Goal: Task Accomplishment & Management: Use online tool/utility

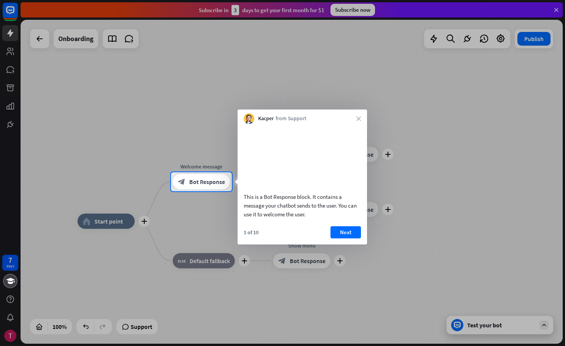
click at [347, 235] on div "This is a Bot Response block. It contains a message your chatbot sends to the u…" at bounding box center [301, 184] width 129 height 121
click at [351, 239] on button "Next" at bounding box center [345, 232] width 30 height 12
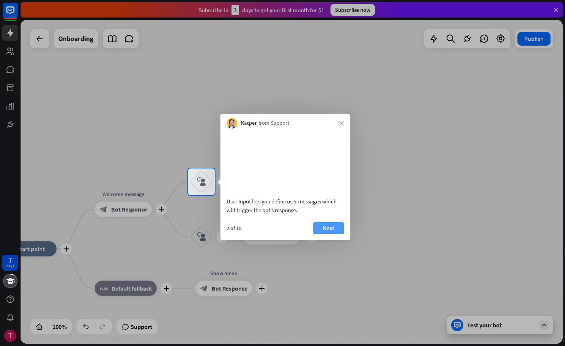
click at [321, 234] on button "Next" at bounding box center [328, 228] width 30 height 12
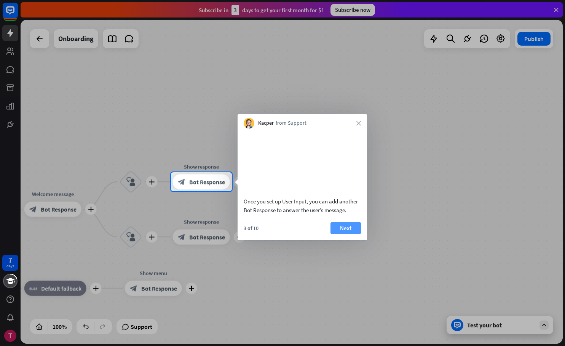
click at [343, 234] on button "Next" at bounding box center [345, 228] width 30 height 12
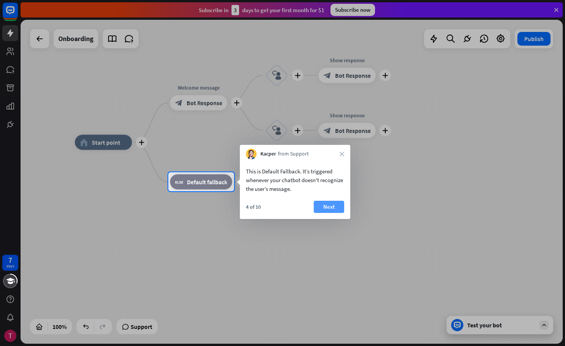
click at [334, 209] on button "Next" at bounding box center [328, 207] width 30 height 12
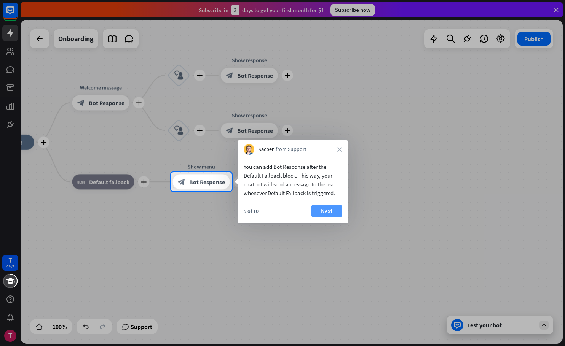
click at [336, 209] on button "Next" at bounding box center [326, 211] width 30 height 12
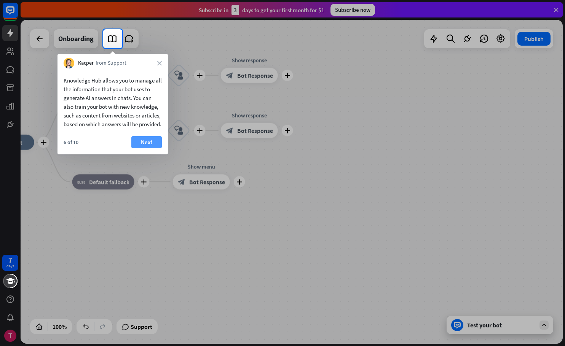
click at [140, 148] on button "Next" at bounding box center [146, 142] width 30 height 12
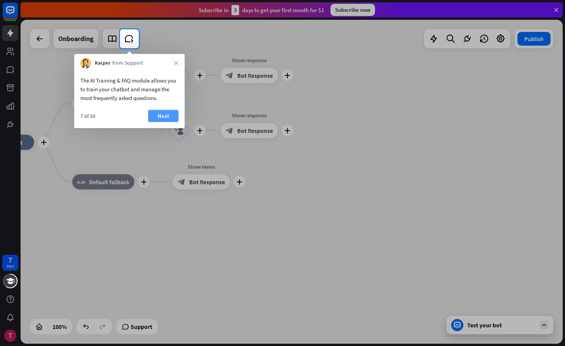
click at [161, 119] on button "Next" at bounding box center [163, 116] width 30 height 12
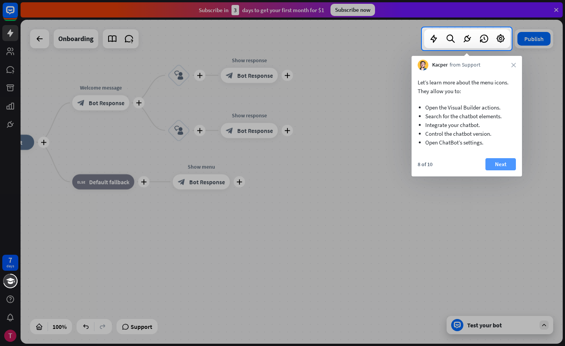
click at [499, 167] on button "Next" at bounding box center [500, 164] width 30 height 12
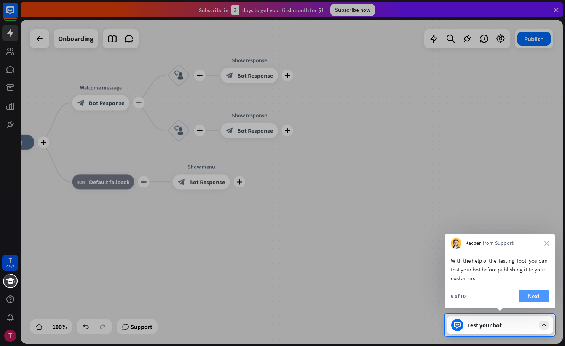
click at [537, 298] on button "Next" at bounding box center [533, 296] width 30 height 12
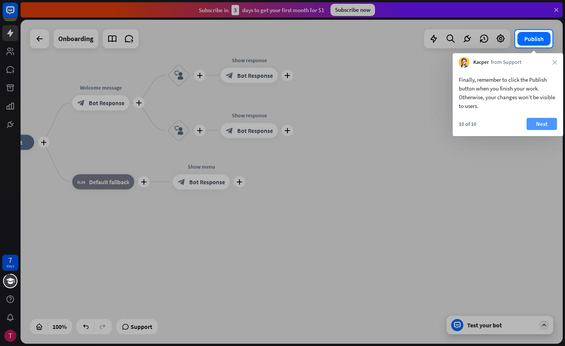
click at [537, 125] on button "Next" at bounding box center [541, 124] width 30 height 12
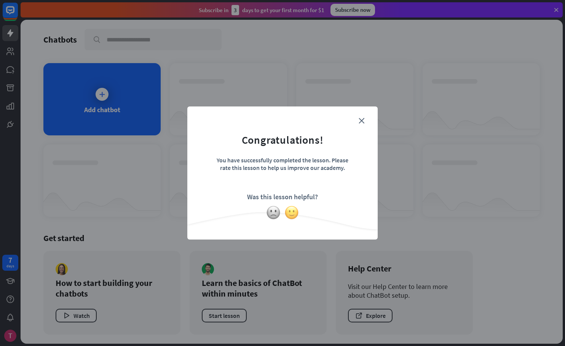
click at [292, 216] on img at bounding box center [291, 212] width 14 height 14
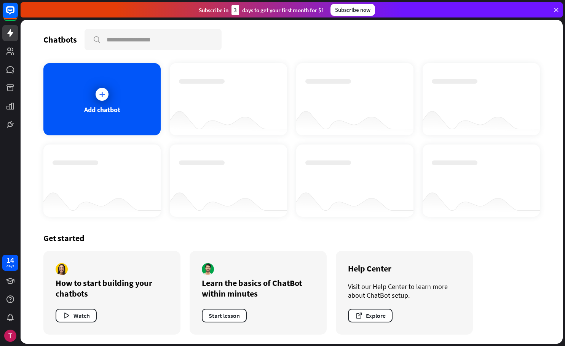
drag, startPoint x: 271, startPoint y: 237, endPoint x: 275, endPoint y: 237, distance: 5.0
click at [275, 237] on div "Get started" at bounding box center [291, 238] width 496 height 11
drag, startPoint x: 119, startPoint y: 195, endPoint x: 138, endPoint y: 194, distance: 18.3
click at [136, 194] on div at bounding box center [101, 201] width 117 height 29
click at [107, 92] on div at bounding box center [101, 94] width 13 height 13
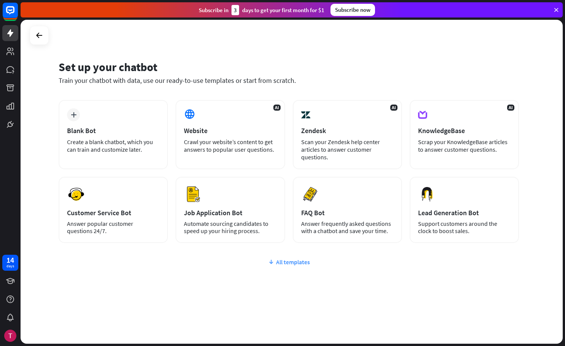
click at [278, 265] on div "All templates" at bounding box center [289, 262] width 460 height 8
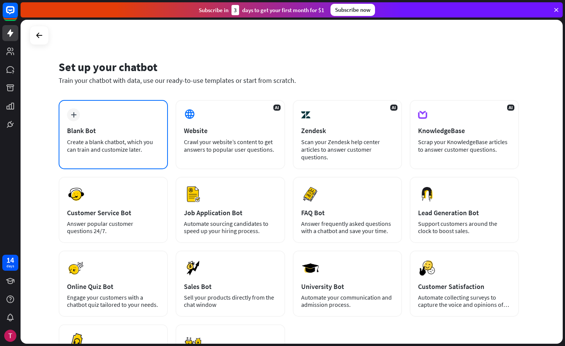
click at [111, 132] on div "Blank Bot" at bounding box center [113, 130] width 92 height 9
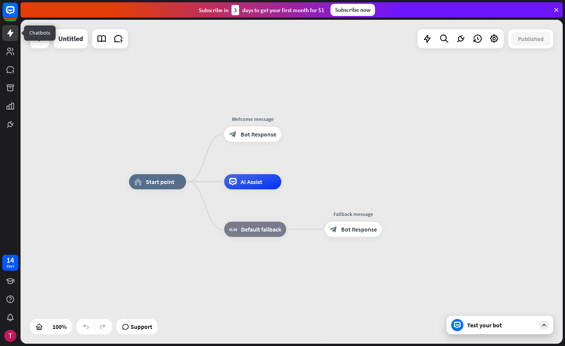
click at [13, 35] on icon at bounding box center [10, 33] width 9 height 9
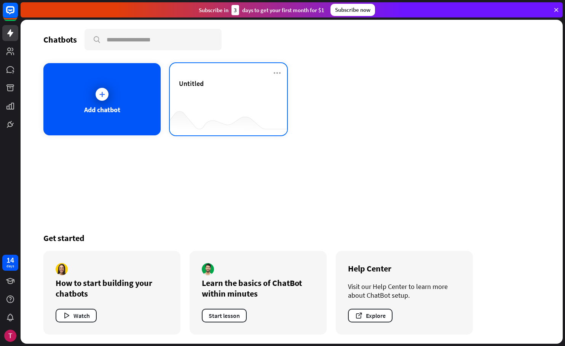
click at [241, 91] on div "Untitled" at bounding box center [228, 92] width 99 height 27
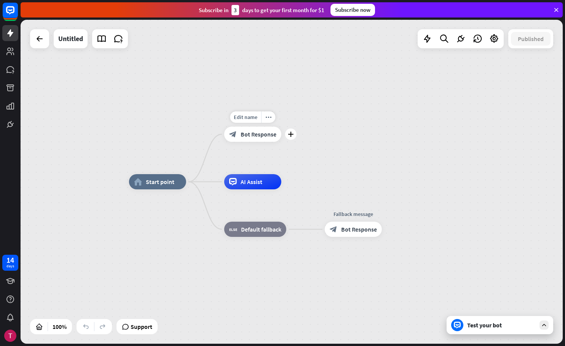
click at [249, 137] on span "Bot Response" at bounding box center [258, 134] width 36 height 8
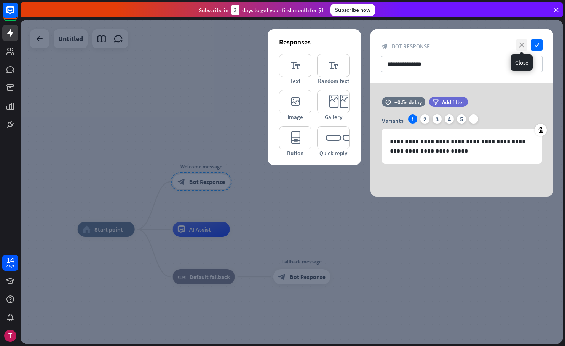
click at [522, 46] on icon "close" at bounding box center [521, 44] width 11 height 11
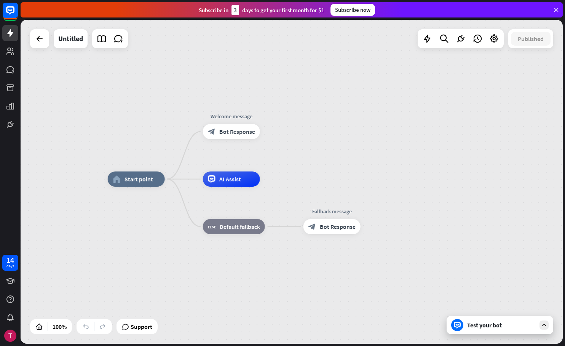
drag, startPoint x: 136, startPoint y: 151, endPoint x: 160, endPoint y: 114, distance: 44.3
click at [160, 114] on div "home_2 Start point Welcome message block_bot_response Bot Response AI Assist bl…" at bounding box center [292, 182] width 542 height 324
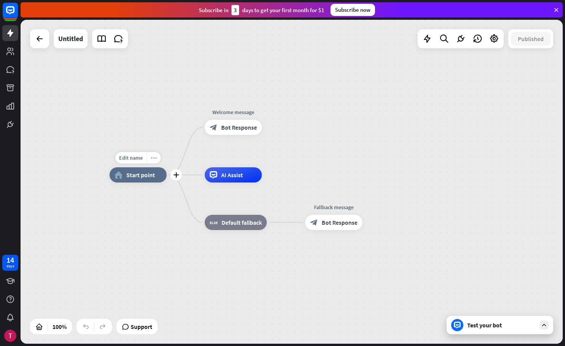
click at [152, 159] on icon "more_horiz" at bounding box center [154, 158] width 6 height 6
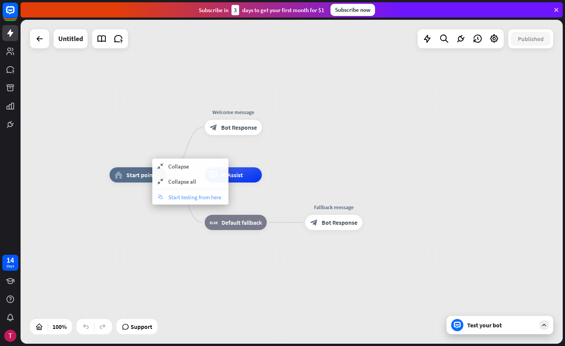
click at [192, 202] on div "chat Start testing from here" at bounding box center [190, 196] width 76 height 15
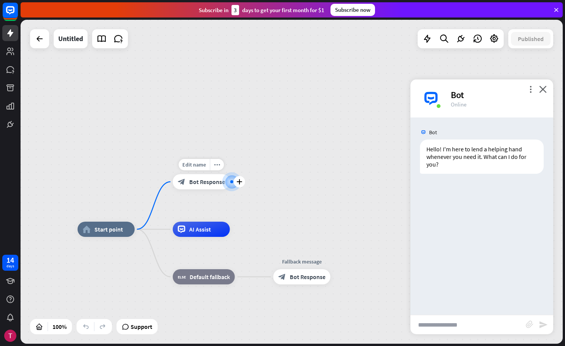
click at [198, 189] on div "Edit name more_horiz plus Welcome message block_bot_response Bot Response" at bounding box center [201, 181] width 57 height 15
click at [205, 188] on div "block_bot_response Bot Response" at bounding box center [201, 181] width 57 height 15
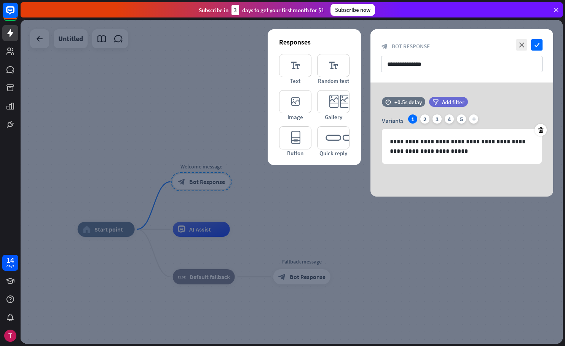
click at [205, 186] on div at bounding box center [292, 182] width 542 height 324
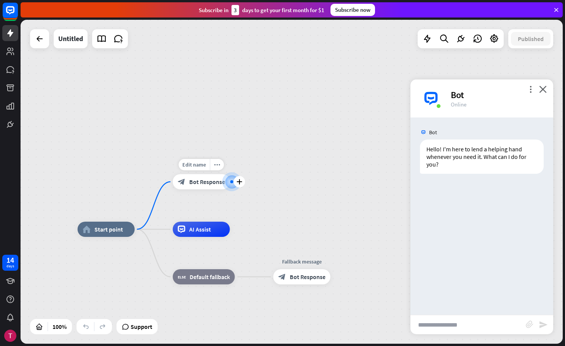
click at [203, 185] on span "Bot Response" at bounding box center [207, 182] width 36 height 8
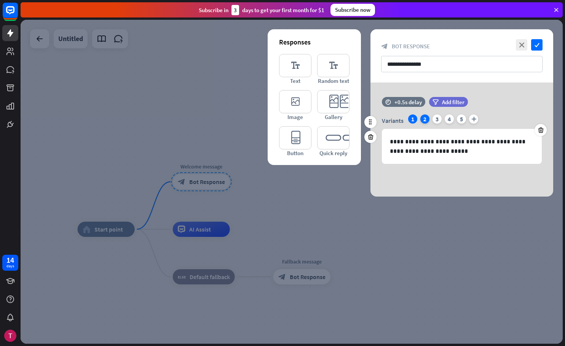
click at [425, 120] on div "2" at bounding box center [424, 119] width 9 height 9
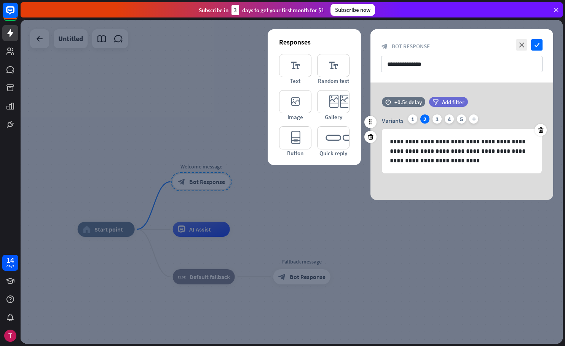
click at [406, 117] on div "Variants 1 2 3 4 5 plus" at bounding box center [462, 121] width 160 height 12
click at [412, 116] on div "1" at bounding box center [412, 119] width 9 height 9
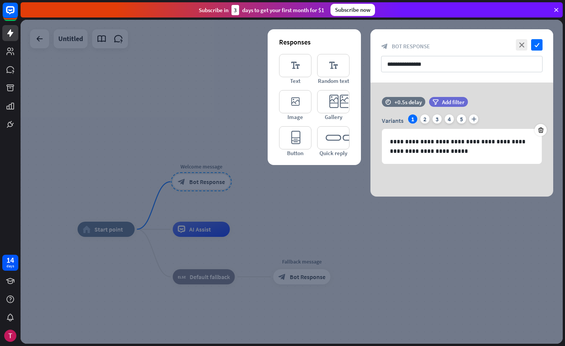
click at [360, 244] on div at bounding box center [292, 182] width 542 height 324
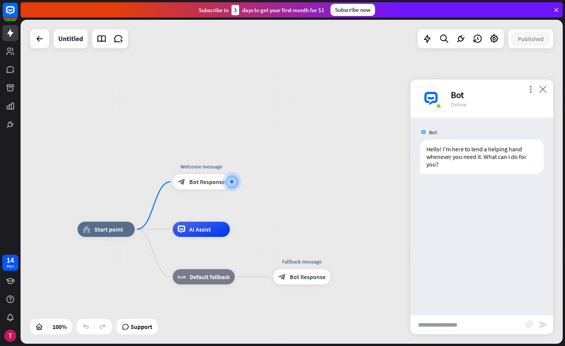
click at [543, 89] on icon "close" at bounding box center [543, 89] width 8 height 7
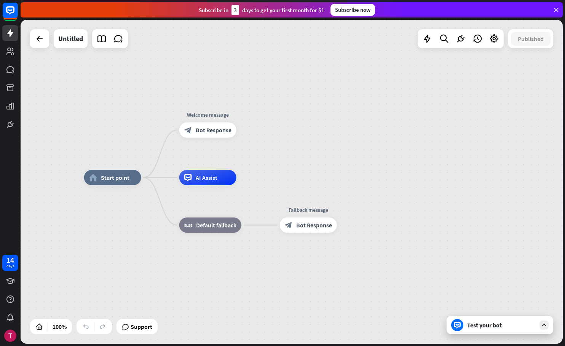
drag, startPoint x: 328, startPoint y: 198, endPoint x: 335, endPoint y: 149, distance: 49.5
click at [335, 149] on div "home_2 Start point Welcome message block_bot_response Bot Response AI Assist bl…" at bounding box center [292, 182] width 542 height 324
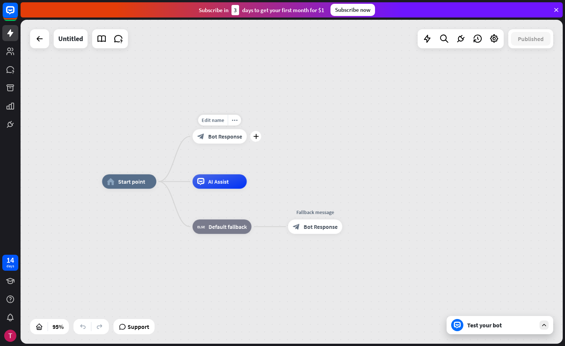
click at [227, 139] on span "Bot Response" at bounding box center [225, 136] width 34 height 7
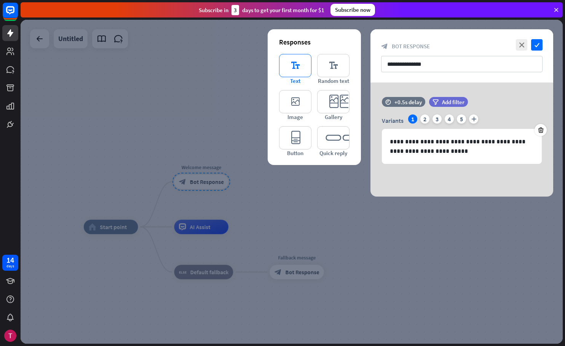
click at [299, 65] on icon "editor_text" at bounding box center [295, 65] width 32 height 23
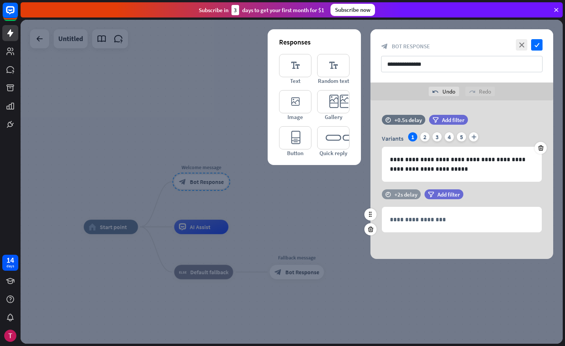
click at [397, 196] on div "+2s delay" at bounding box center [405, 194] width 23 height 7
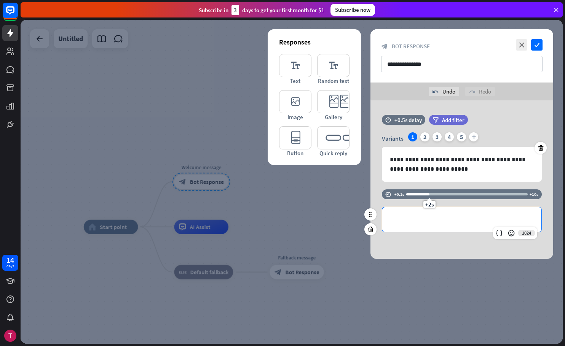
click at [411, 218] on p "**********" at bounding box center [462, 220] width 144 height 10
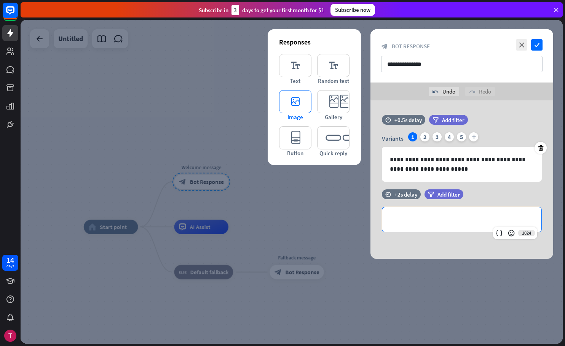
click at [295, 95] on icon "editor_image" at bounding box center [295, 101] width 32 height 23
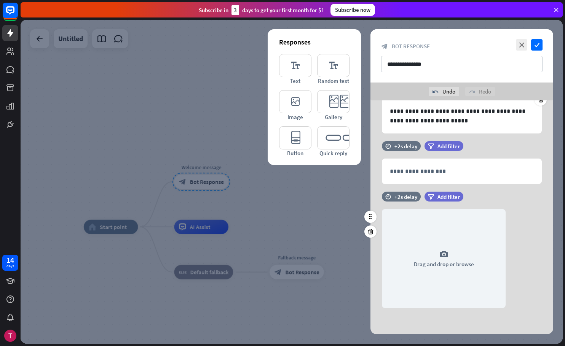
scroll to position [49, 0]
click at [441, 167] on p "**********" at bounding box center [462, 171] width 144 height 10
click at [530, 251] on div "camera Drag and drop or browse" at bounding box center [461, 258] width 183 height 99
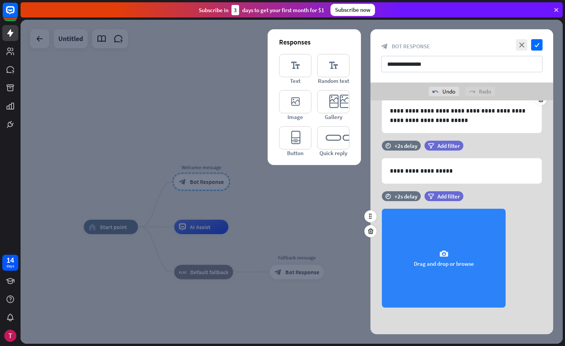
click at [448, 262] on div "camera Drag and drop or browse" at bounding box center [444, 258] width 124 height 99
click at [455, 259] on div "camera Drag and drop or browse" at bounding box center [444, 258] width 124 height 99
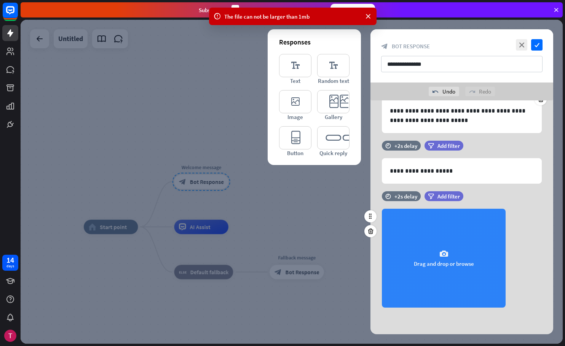
click at [434, 255] on div "camera Drag and drop or browse" at bounding box center [444, 258] width 124 height 99
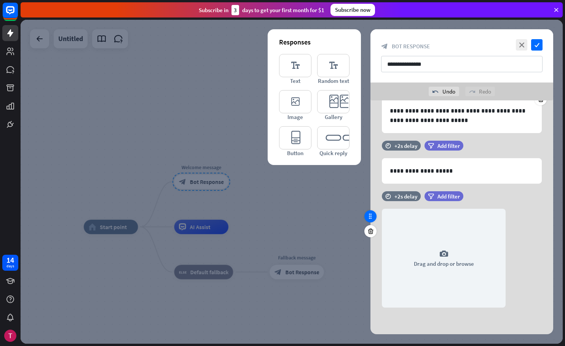
click at [373, 220] on div at bounding box center [370, 216] width 12 height 12
click at [541, 236] on div "camera Drag and drop or browse" at bounding box center [461, 258] width 183 height 99
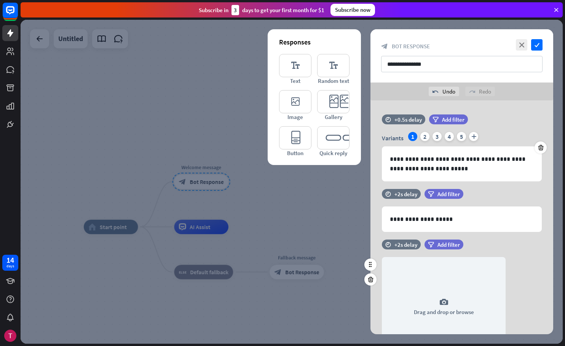
scroll to position [0, 0]
click at [421, 134] on div "2" at bounding box center [424, 136] width 9 height 9
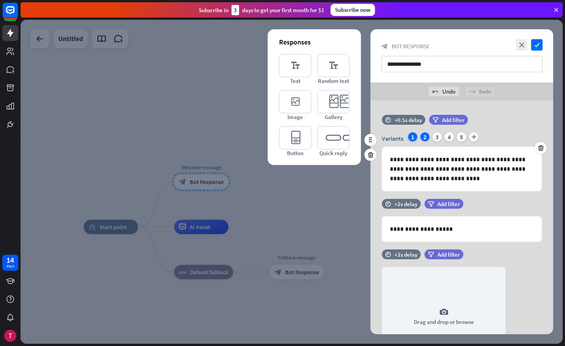
click at [410, 138] on div "1" at bounding box center [412, 136] width 9 height 9
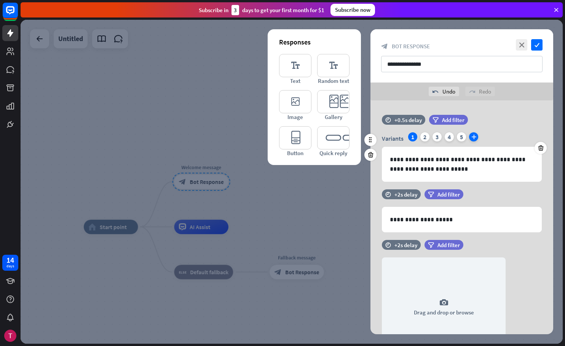
click at [470, 138] on icon "plus" at bounding box center [473, 136] width 9 height 9
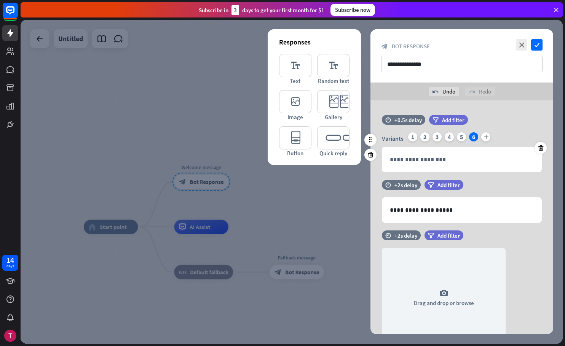
click at [417, 139] on div "Variants 1 2 3 4 5 6 plus" at bounding box center [462, 138] width 160 height 12
click at [417, 136] on div "Variants 1 2 3 4 5 6 plus" at bounding box center [462, 138] width 160 height 12
click at [411, 137] on div "1" at bounding box center [412, 136] width 9 height 9
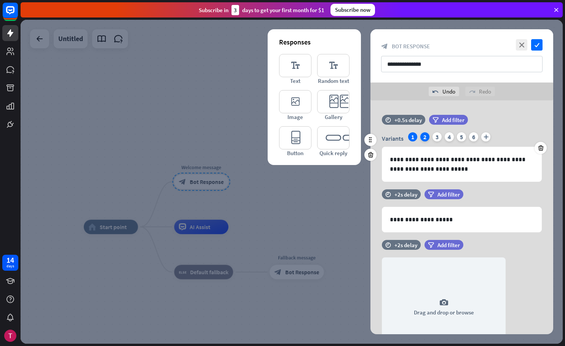
click at [425, 137] on div "2" at bounding box center [424, 136] width 9 height 9
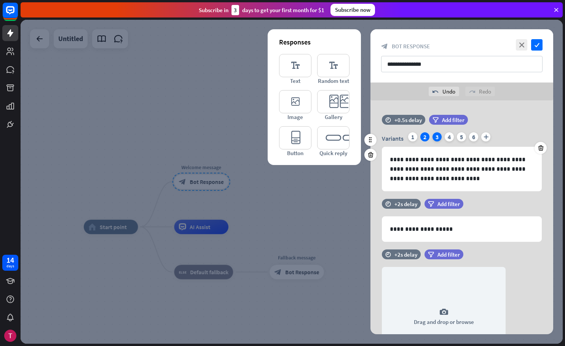
click at [437, 137] on div "3" at bounding box center [436, 136] width 9 height 9
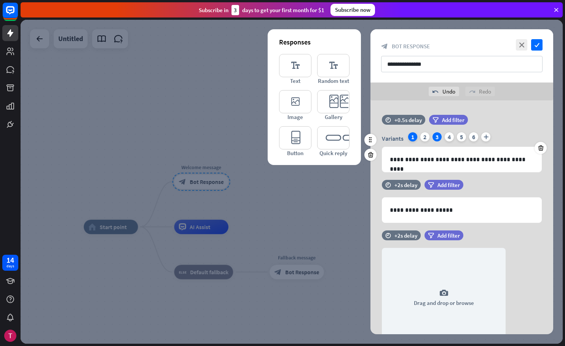
click at [411, 140] on div "1" at bounding box center [412, 136] width 9 height 9
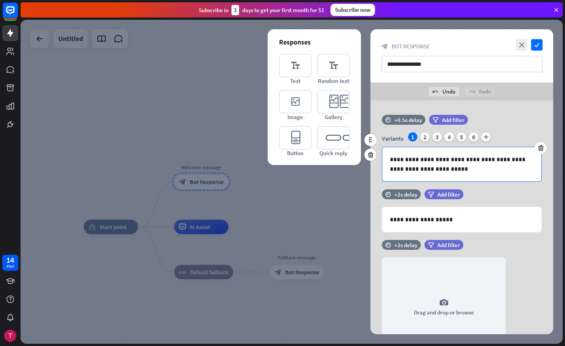
click at [486, 166] on p "**********" at bounding box center [462, 164] width 144 height 19
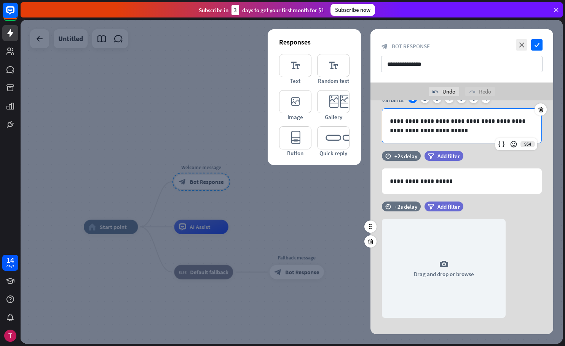
scroll to position [49, 0]
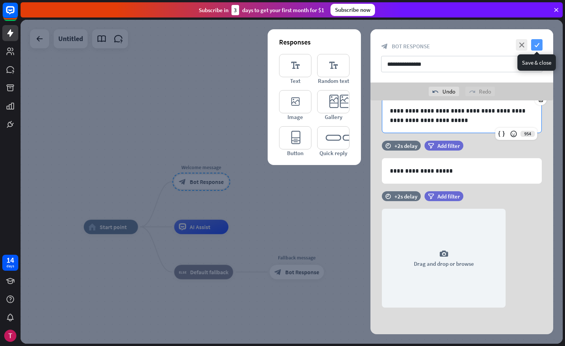
click at [540, 50] on icon "check" at bounding box center [536, 44] width 11 height 11
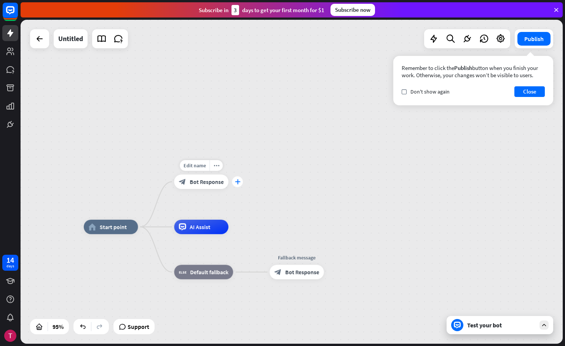
click at [235, 184] on icon "plus" at bounding box center [237, 181] width 5 height 5
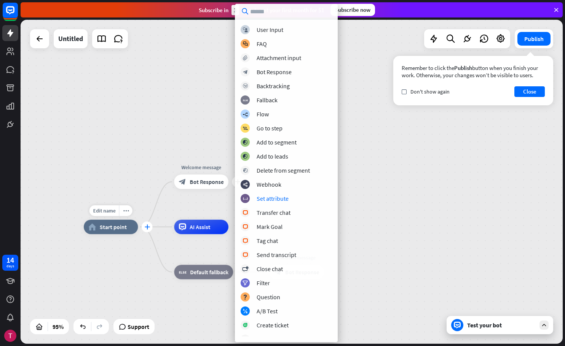
click at [148, 227] on icon "plus" at bounding box center [146, 226] width 5 height 5
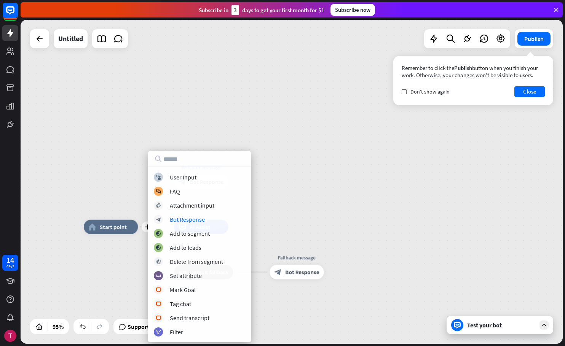
click at [292, 197] on div "plus home_2 Start point Welcome message block_bot_response Bot Response AI Assi…" at bounding box center [292, 182] width 542 height 324
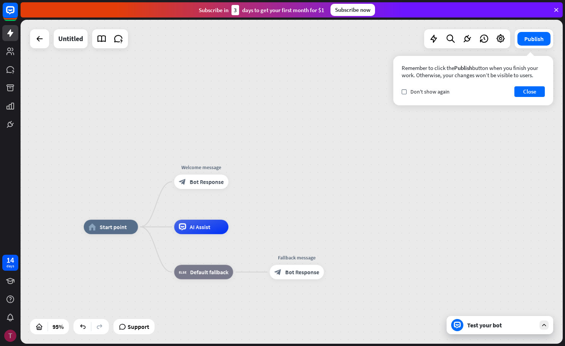
click at [11, 335] on img at bounding box center [10, 336] width 12 height 12
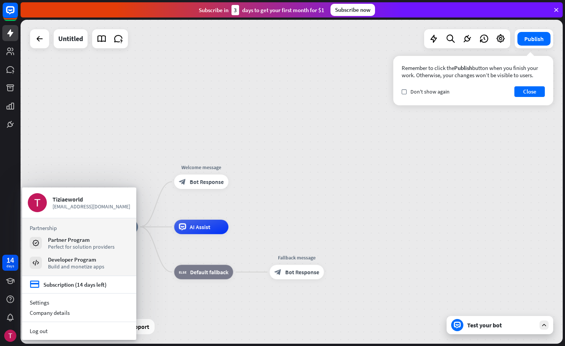
click at [12, 160] on div "14 days" at bounding box center [10, 173] width 21 height 346
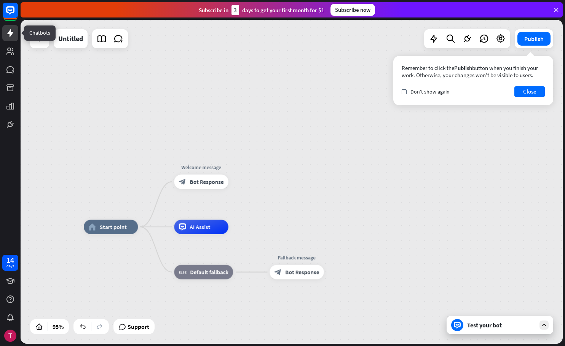
click at [11, 33] on icon at bounding box center [10, 33] width 6 height 8
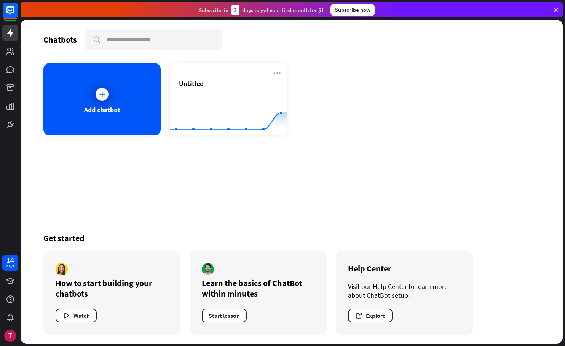
click at [0, 70] on div at bounding box center [10, 66] width 21 height 132
click at [11, 70] on icon at bounding box center [10, 69] width 8 height 7
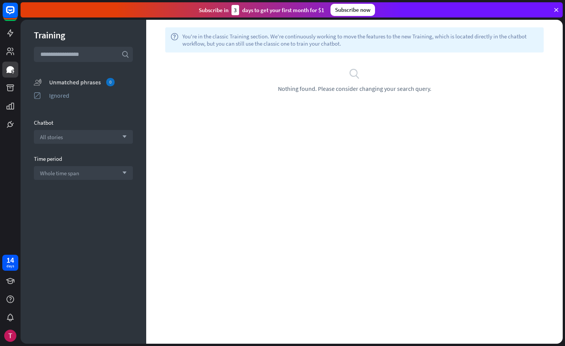
click at [78, 81] on div "Unmatched phrases 0" at bounding box center [91, 82] width 84 height 8
click at [340, 106] on div "search Nothing found. Please consider changing your search query." at bounding box center [354, 80] width 416 height 55
click at [363, 85] on span "Nothing found. Please consider changing your search query." at bounding box center [354, 89] width 153 height 8
click at [83, 82] on div "Unmatched phrases 0" at bounding box center [91, 82] width 84 height 8
click at [64, 93] on div "Ignored" at bounding box center [91, 96] width 84 height 8
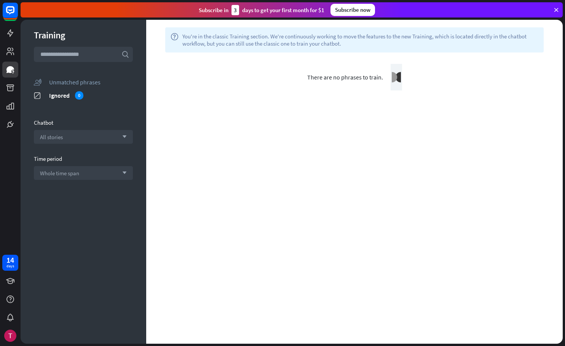
click at [80, 82] on div "Unmatched phrases" at bounding box center [91, 82] width 84 height 8
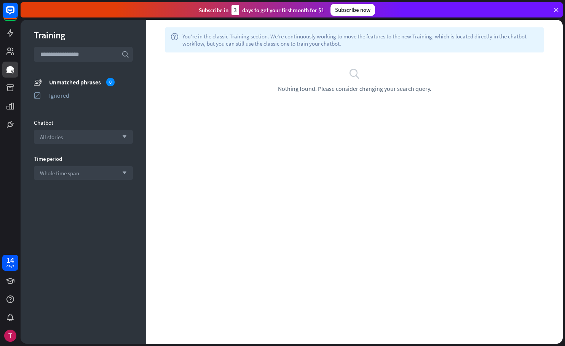
click at [88, 215] on div "Training search unmatched_phrases Unmatched phrases 0 ignored Ignored Chatbot A…" at bounding box center [84, 182] width 126 height 324
click at [9, 83] on link at bounding box center [10, 88] width 16 height 16
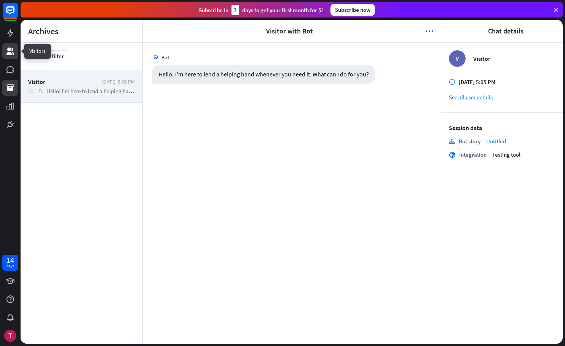
click at [8, 53] on icon at bounding box center [10, 52] width 8 height 8
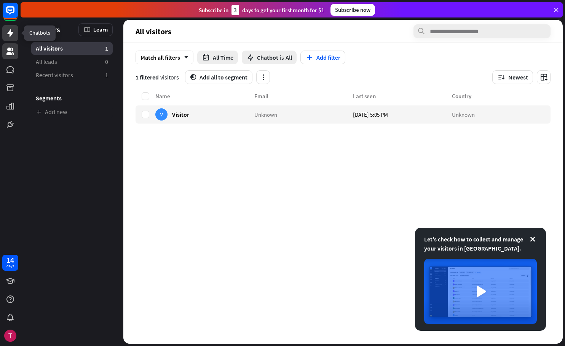
click at [14, 32] on icon at bounding box center [10, 33] width 9 height 9
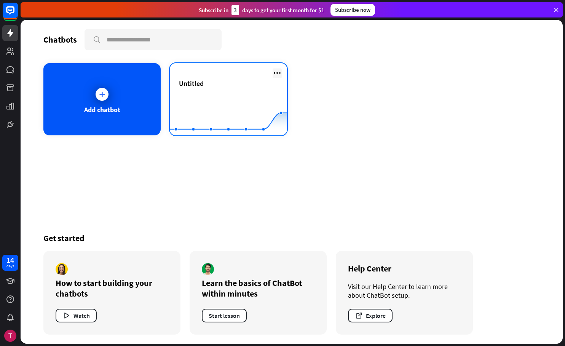
click at [277, 73] on icon at bounding box center [276, 72] width 9 height 9
click at [219, 96] on rect at bounding box center [228, 117] width 117 height 48
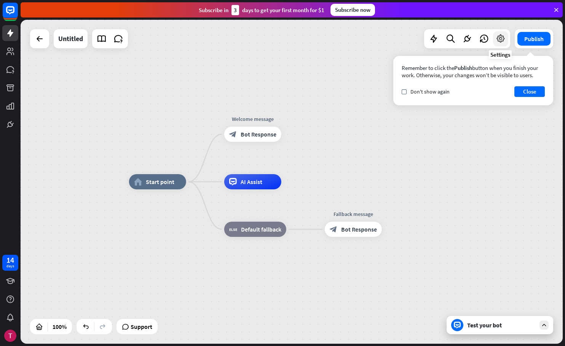
click at [498, 42] on icon at bounding box center [500, 39] width 10 height 10
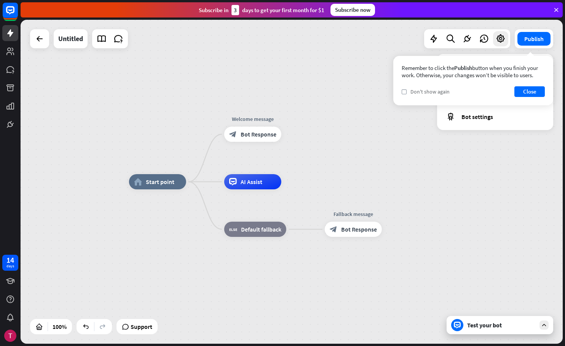
click at [407, 91] on div "check Don't show again" at bounding box center [425, 91] width 48 height 7
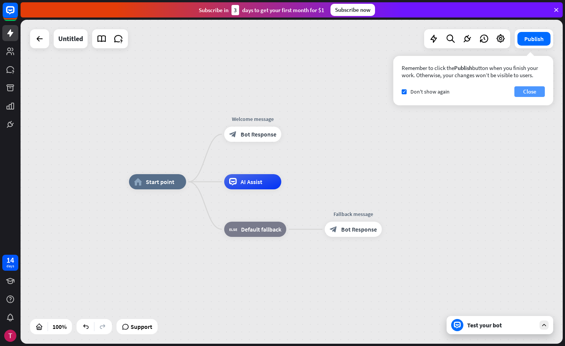
click at [520, 91] on button "Close" at bounding box center [529, 91] width 30 height 11
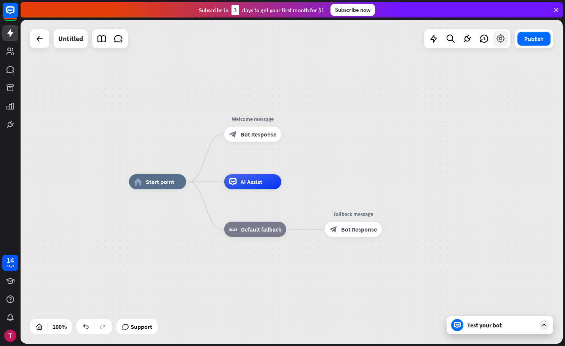
click at [496, 40] on icon at bounding box center [500, 39] width 10 height 10
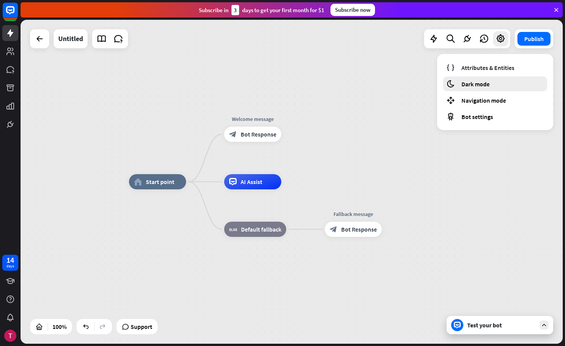
click at [479, 78] on div "moon Dark mode" at bounding box center [495, 83] width 104 height 15
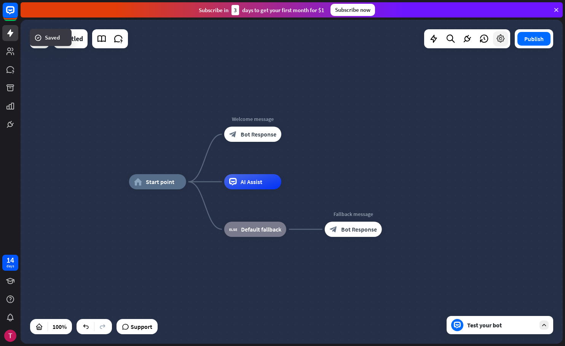
click at [500, 42] on icon at bounding box center [500, 39] width 10 height 10
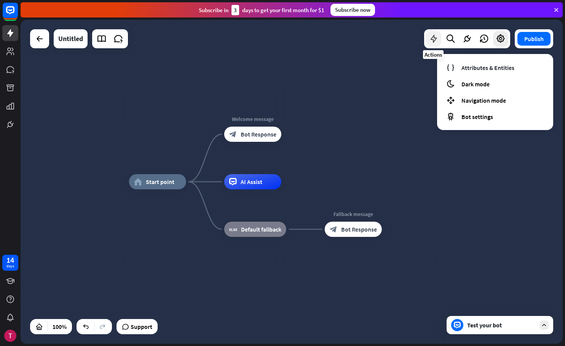
click at [438, 40] on icon at bounding box center [433, 39] width 10 height 10
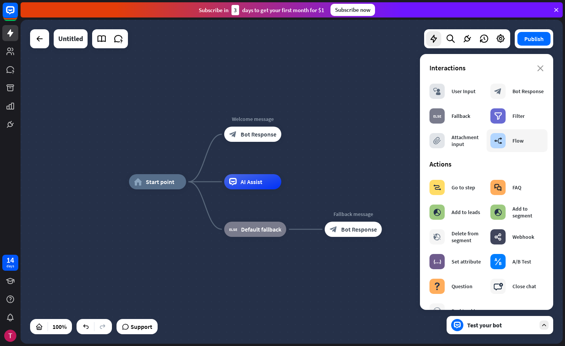
click at [498, 146] on div "builder_tree" at bounding box center [497, 140] width 15 height 15
click at [500, 142] on div "builder_tree" at bounding box center [497, 140] width 15 height 15
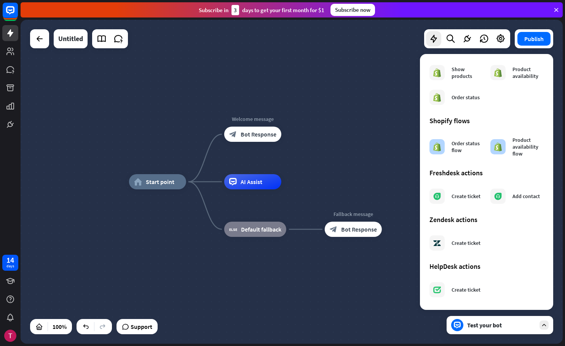
scroll to position [358, 0]
click at [244, 294] on div "home_2 Start point Welcome message block_bot_response Bot Response AI Assist bl…" at bounding box center [400, 344] width 542 height 324
click at [258, 138] on span "Bot Response" at bounding box center [258, 134] width 36 height 8
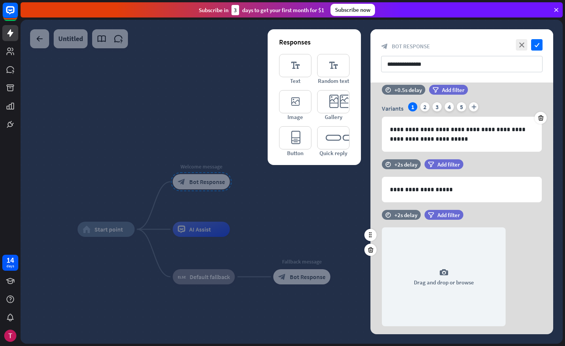
scroll to position [31, 0]
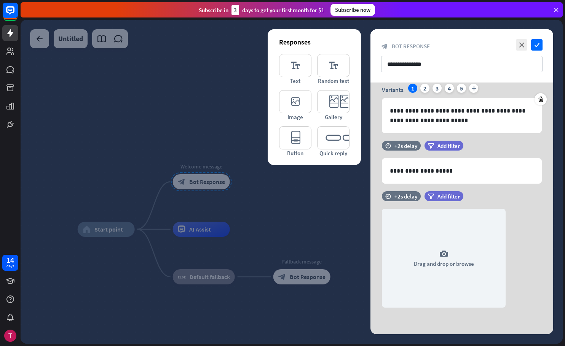
click at [233, 136] on div at bounding box center [292, 182] width 542 height 324
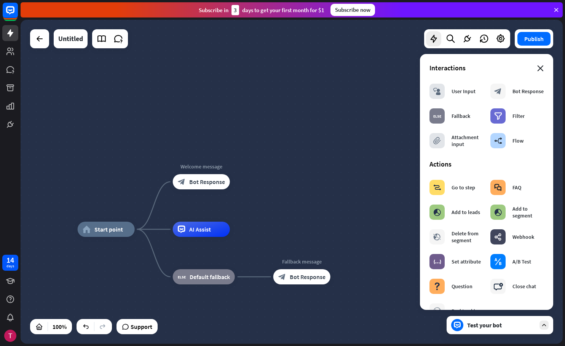
click at [537, 71] on icon "close" at bounding box center [540, 68] width 6 height 6
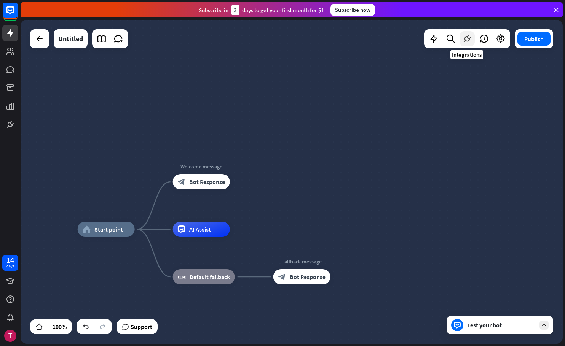
click at [467, 40] on icon at bounding box center [467, 39] width 10 height 10
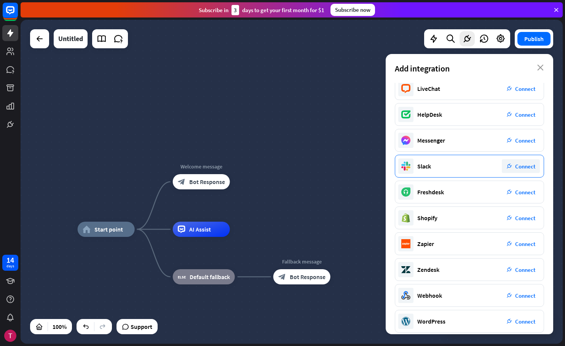
scroll to position [39, 0]
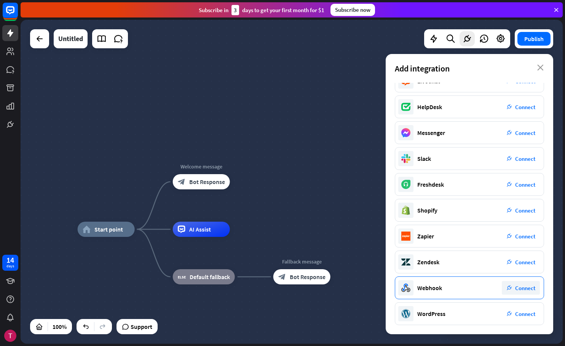
click at [447, 288] on div "Webhook plug_integration Connect" at bounding box center [469, 288] width 149 height 23
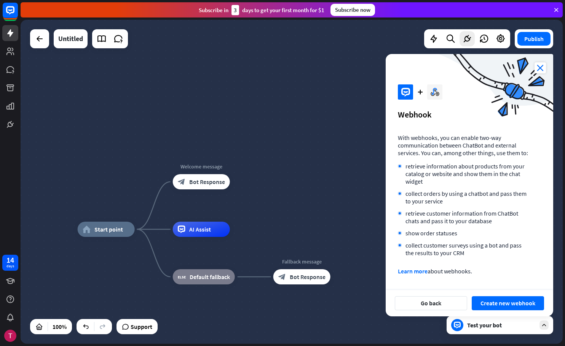
click at [542, 69] on icon "close" at bounding box center [539, 67] width 11 height 11
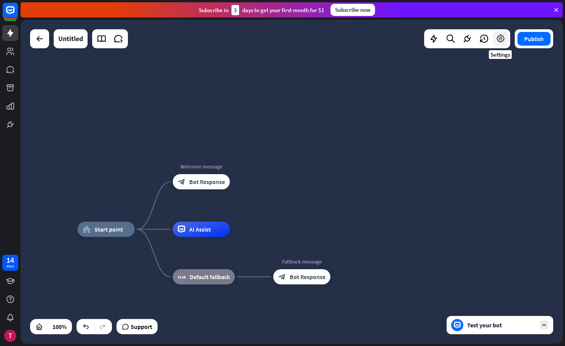
click at [500, 38] on icon at bounding box center [500, 39] width 10 height 10
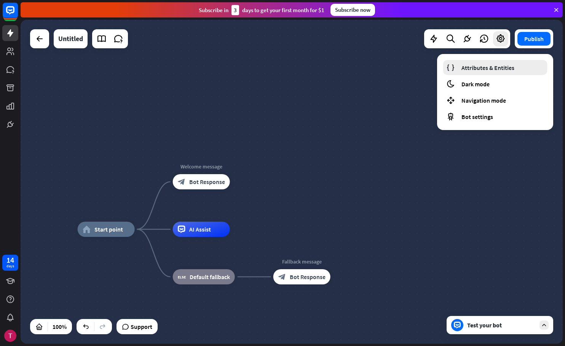
click at [485, 68] on span "Attributes & Entities" at bounding box center [487, 68] width 53 height 8
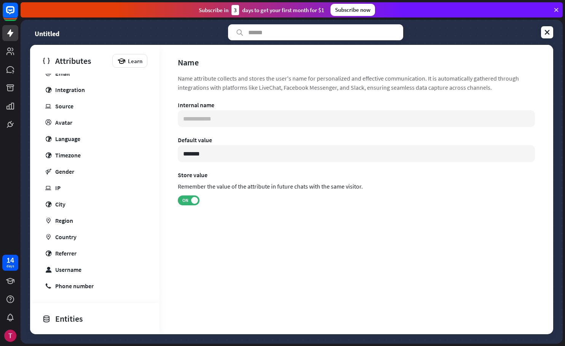
scroll to position [87, 0]
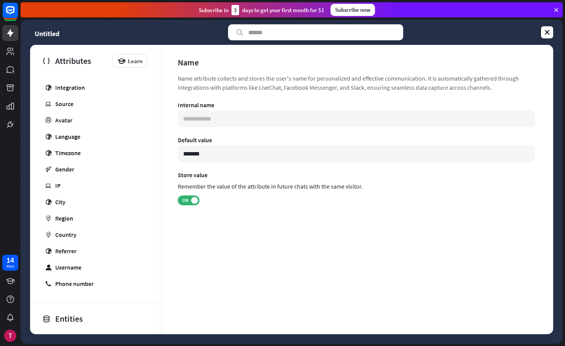
click at [64, 323] on div "Entities" at bounding box center [92, 318] width 101 height 13
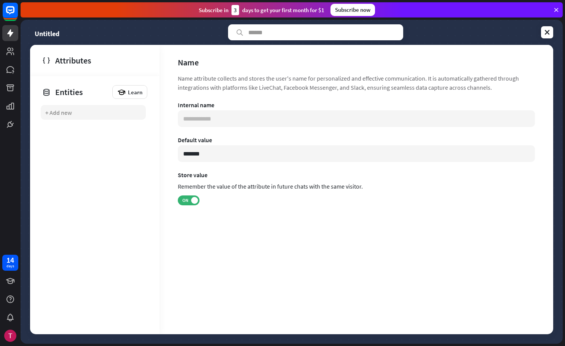
click at [65, 113] on div "+ Add new" at bounding box center [58, 113] width 27 height 8
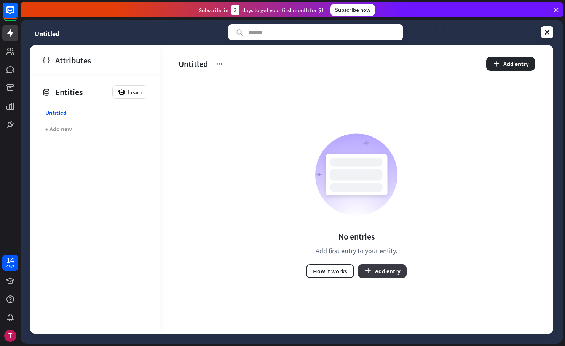
click at [395, 272] on button "Add entry" at bounding box center [382, 271] width 49 height 14
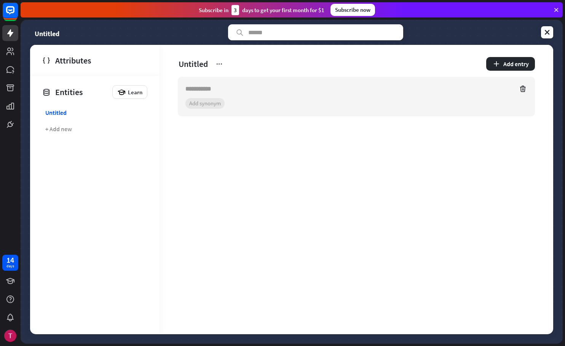
click at [208, 107] on section "+ 0 synonyms Add synonym" at bounding box center [356, 103] width 342 height 11
click at [246, 158] on div "Untitled Add entry + 0 synonyms Add synonym" at bounding box center [355, 190] width 393 height 290
click at [13, 38] on link at bounding box center [10, 33] width 16 height 16
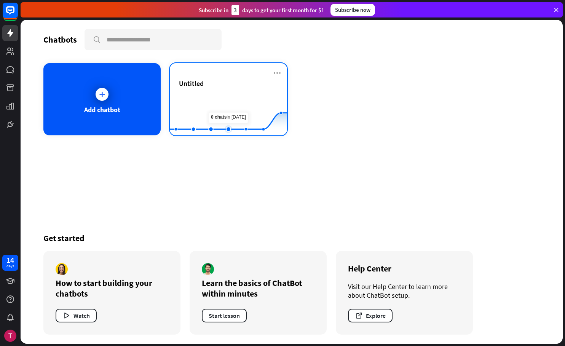
click at [229, 97] on icon at bounding box center [228, 97] width 140 height 0
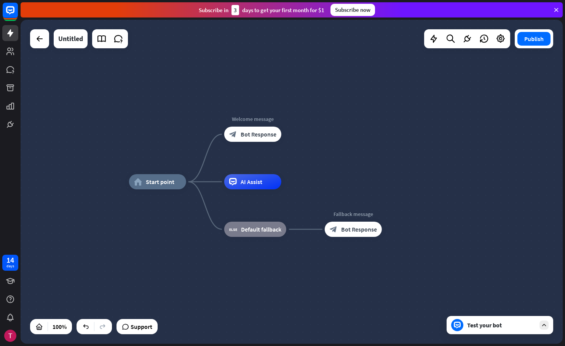
click at [544, 327] on icon at bounding box center [543, 325] width 7 height 7
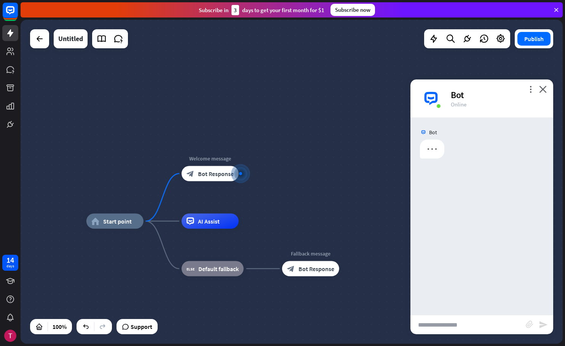
click at [544, 95] on div "more_vert close Bot Online" at bounding box center [481, 99] width 143 height 38
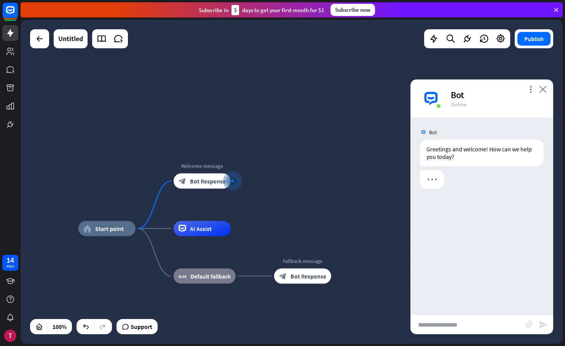
click at [544, 92] on icon "close" at bounding box center [543, 89] width 8 height 7
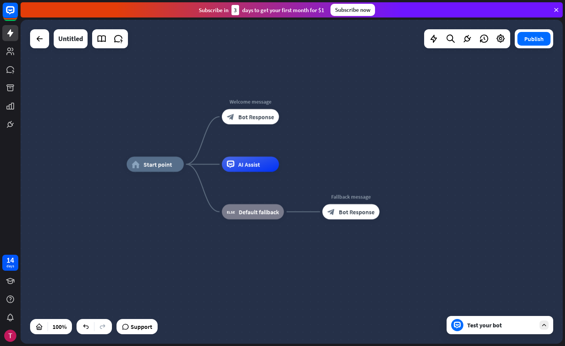
drag, startPoint x: 428, startPoint y: 212, endPoint x: 471, endPoint y: 162, distance: 66.1
click at [471, 162] on div "home_2 Start point Welcome message block_bot_response Bot Response AI Assist bl…" at bounding box center [292, 182] width 542 height 324
click at [246, 170] on div "AI Assist" at bounding box center [250, 164] width 57 height 15
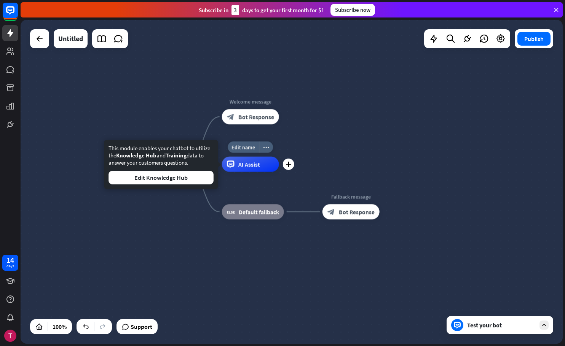
click at [242, 170] on div "AI Assist" at bounding box center [250, 164] width 57 height 15
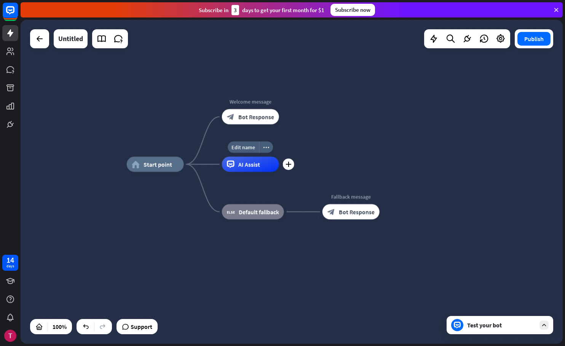
click at [256, 172] on div "Edit name more_horiz plus AI Assist" at bounding box center [250, 164] width 57 height 15
click at [246, 166] on span "AI Assist" at bounding box center [249, 165] width 22 height 8
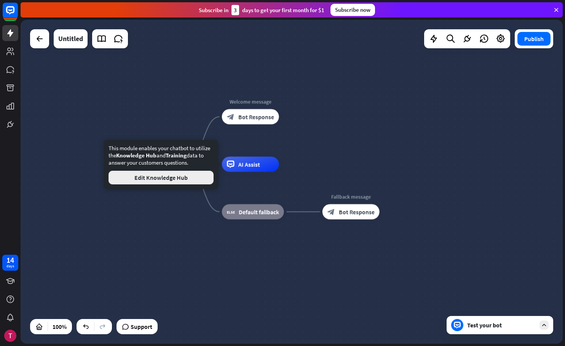
click at [182, 179] on button "Edit Knowledge Hub" at bounding box center [160, 178] width 105 height 14
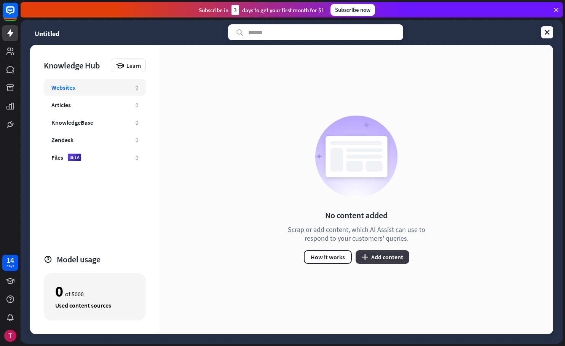
click at [367, 261] on button "plus Add content" at bounding box center [382, 257] width 54 height 14
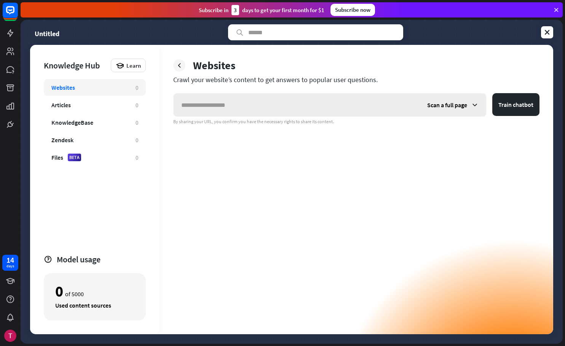
click at [470, 107] on div "Scan a full page" at bounding box center [452, 105] width 67 height 23
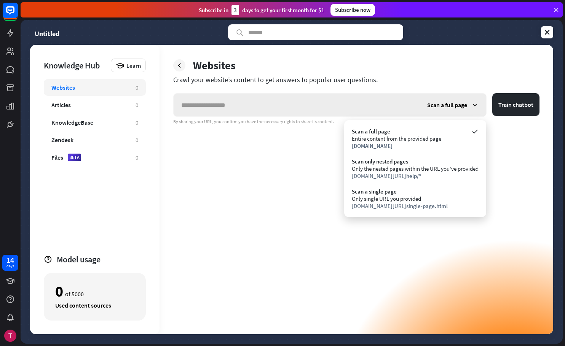
click at [470, 107] on div "Scan a full page" at bounding box center [452, 105] width 67 height 23
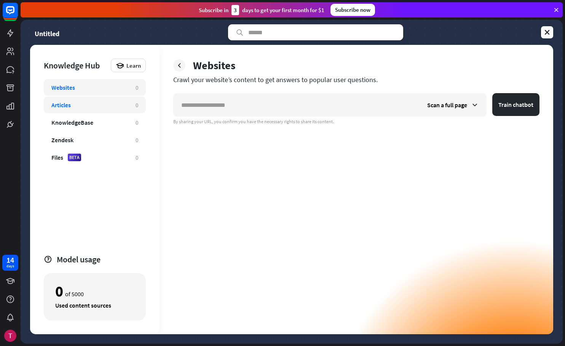
click at [84, 105] on div "Articles" at bounding box center [89, 105] width 76 height 8
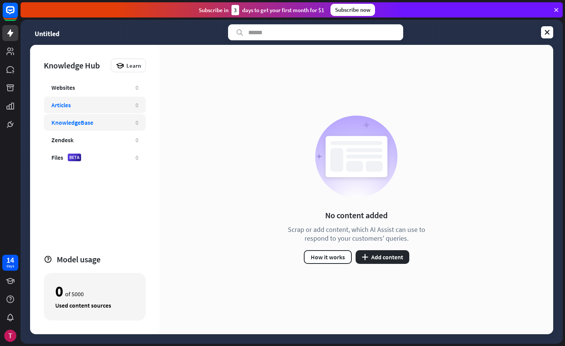
click at [83, 124] on div "KnowledgeBase" at bounding box center [72, 123] width 42 height 8
click at [86, 145] on div "Zendesk 0" at bounding box center [95, 140] width 102 height 17
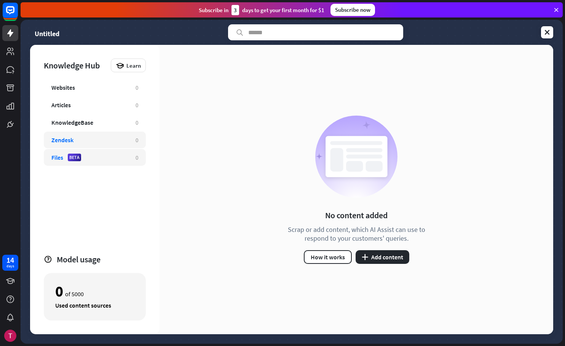
click at [89, 161] on div "Files BETA 0" at bounding box center [95, 157] width 102 height 17
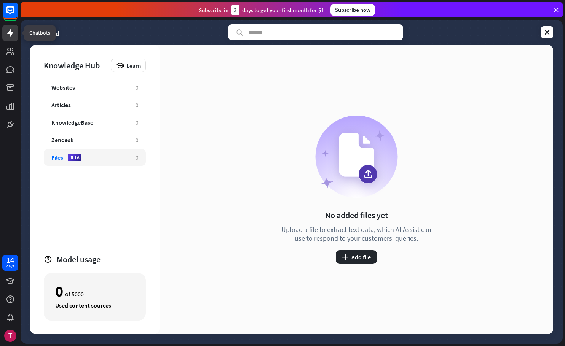
click at [9, 32] on icon at bounding box center [10, 33] width 6 height 8
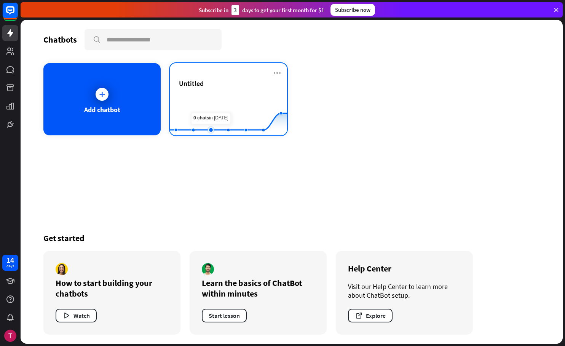
click at [217, 102] on rect at bounding box center [228, 117] width 117 height 48
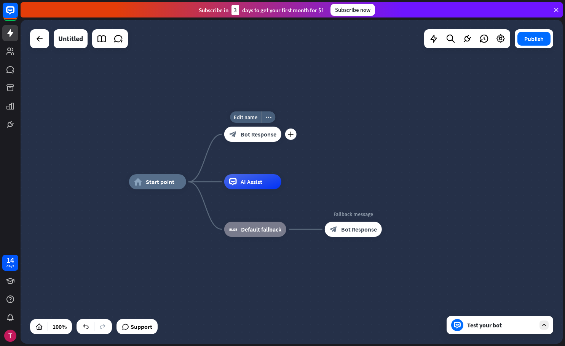
click at [259, 137] on span "Bot Response" at bounding box center [258, 134] width 36 height 8
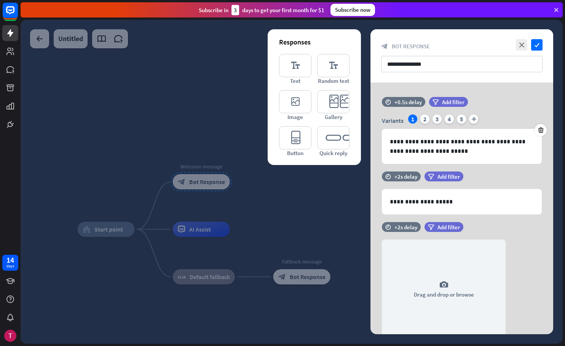
click at [173, 145] on div at bounding box center [292, 182] width 542 height 324
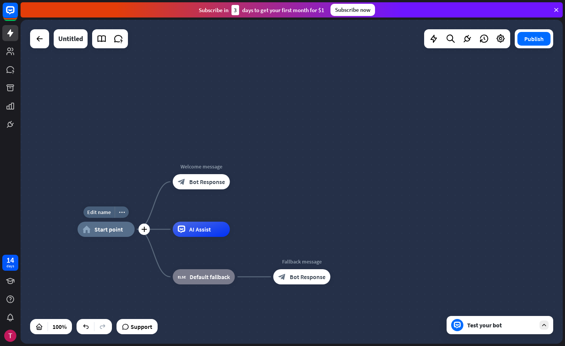
click at [108, 237] on div "home_2 Start point" at bounding box center [106, 229] width 57 height 15
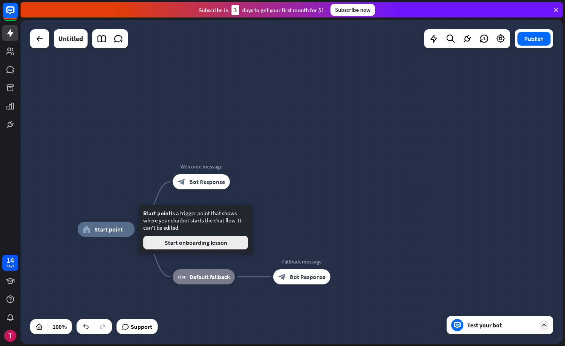
click at [159, 245] on button "Start onboarding lesson" at bounding box center [195, 243] width 105 height 14
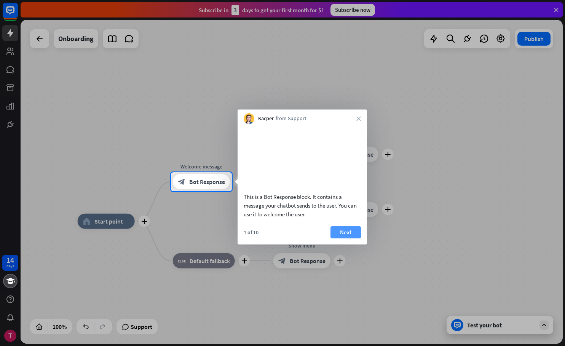
click at [350, 239] on button "Next" at bounding box center [345, 232] width 30 height 12
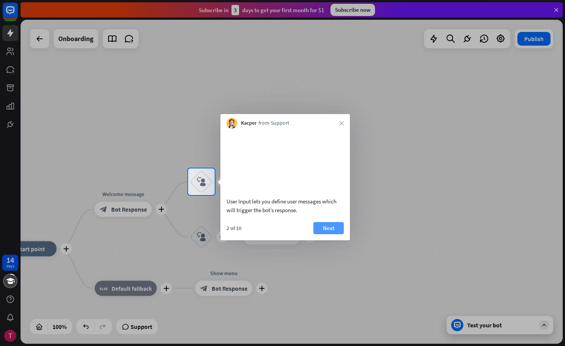
click at [335, 234] on button "Next" at bounding box center [328, 228] width 30 height 12
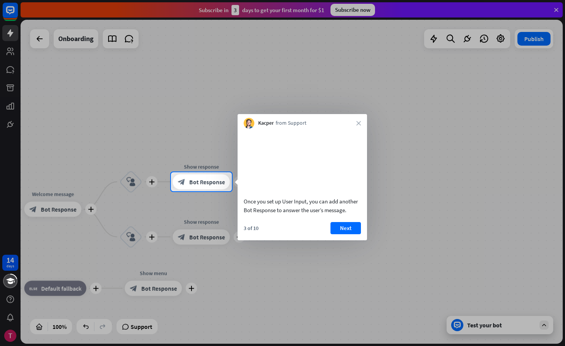
click at [335, 234] on button "Next" at bounding box center [345, 228] width 30 height 12
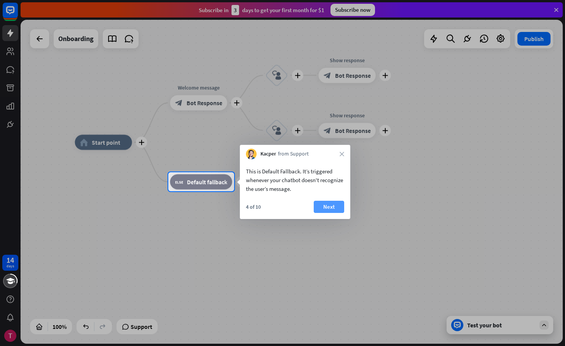
click at [336, 211] on button "Next" at bounding box center [328, 207] width 30 height 12
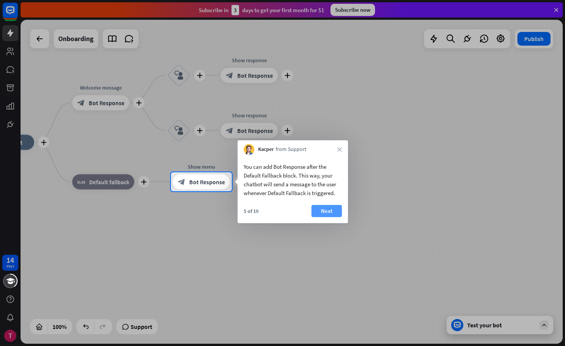
click at [331, 215] on button "Next" at bounding box center [326, 211] width 30 height 12
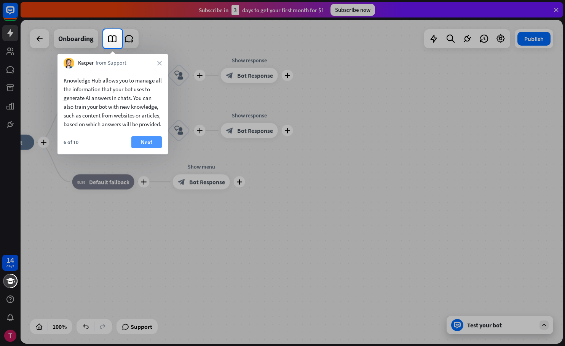
click at [148, 148] on button "Next" at bounding box center [146, 142] width 30 height 12
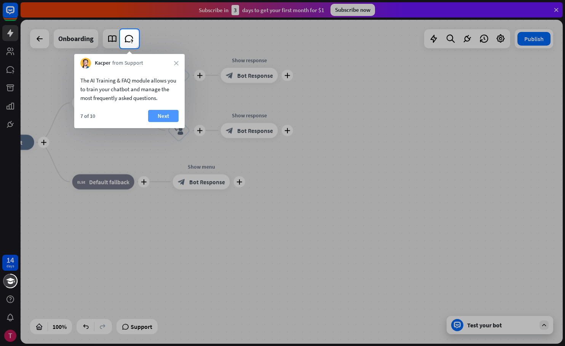
click at [160, 116] on button "Next" at bounding box center [163, 116] width 30 height 12
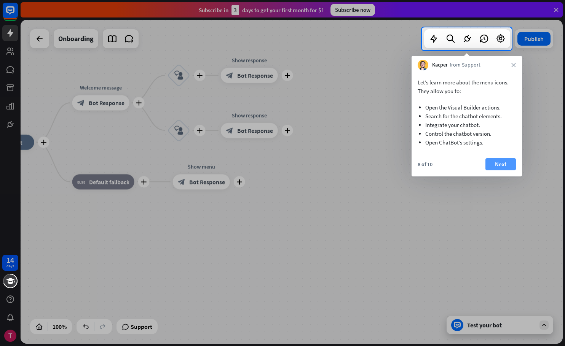
click at [493, 166] on button "Next" at bounding box center [500, 164] width 30 height 12
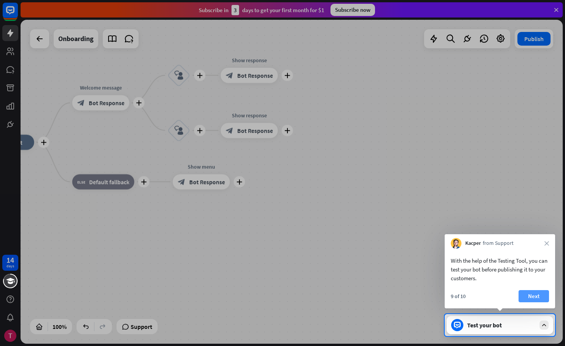
click at [539, 296] on button "Next" at bounding box center [533, 296] width 30 height 12
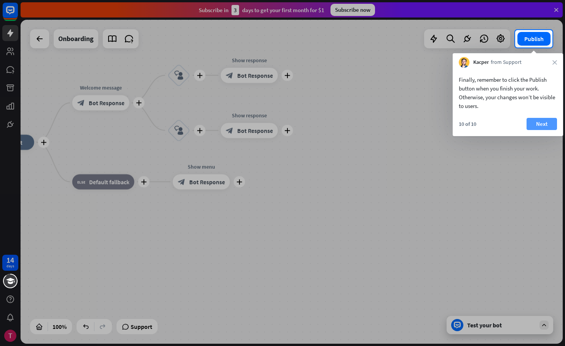
click at [532, 124] on button "Next" at bounding box center [541, 124] width 30 height 12
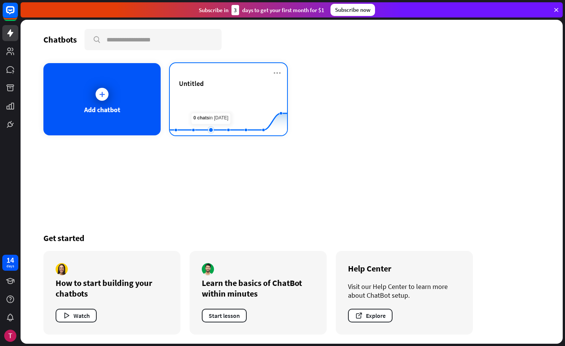
click at [208, 100] on rect at bounding box center [228, 117] width 117 height 48
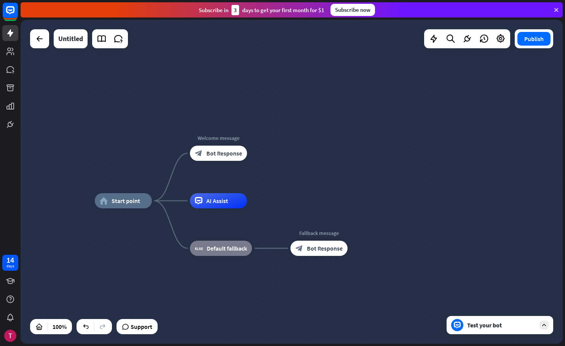
drag, startPoint x: 429, startPoint y: 151, endPoint x: 395, endPoint y: 170, distance: 39.2
click at [395, 170] on div "home_2 Start point Welcome message block_bot_response Bot Response AI Assist bl…" at bounding box center [292, 182] width 542 height 324
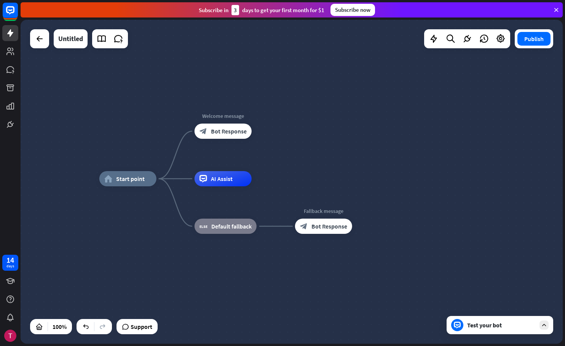
drag, startPoint x: 395, startPoint y: 171, endPoint x: 399, endPoint y: 148, distance: 22.8
click at [399, 148] on div "home_2 Start point Welcome message block_bot_response Bot Response AI Assist bl…" at bounding box center [292, 182] width 542 height 324
click at [230, 134] on span "Bot Response" at bounding box center [229, 131] width 36 height 8
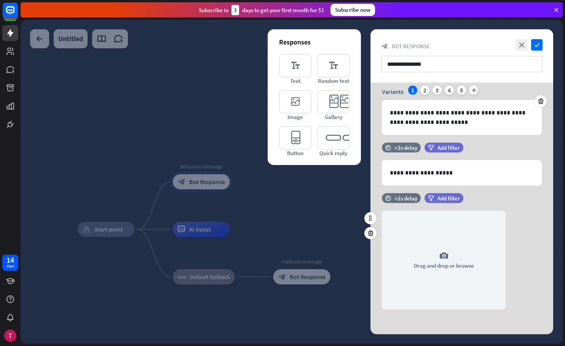
scroll to position [31, 0]
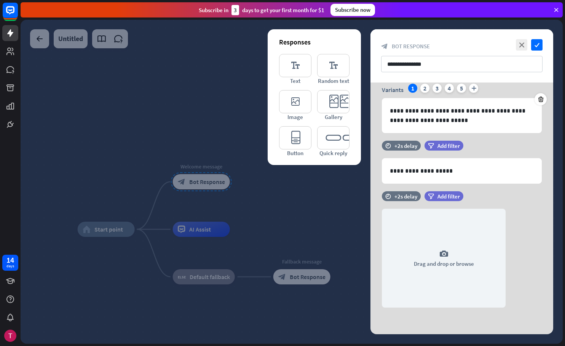
click at [329, 202] on div at bounding box center [292, 182] width 542 height 324
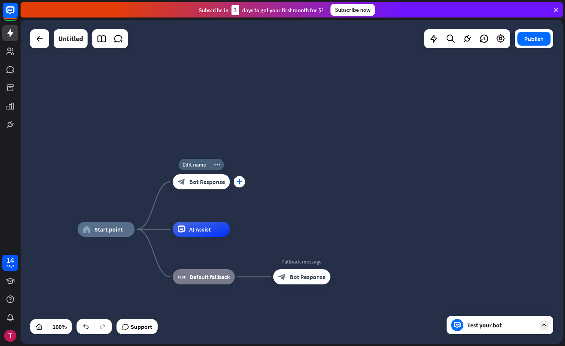
click at [239, 185] on div "plus" at bounding box center [239, 181] width 11 height 11
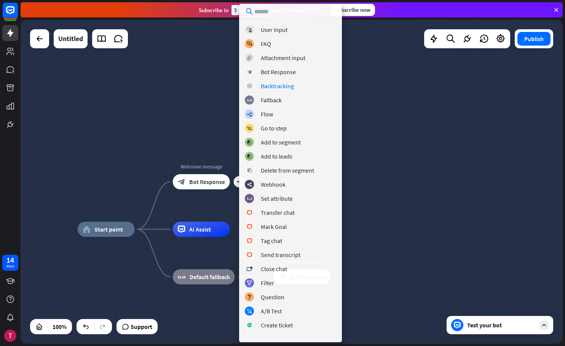
click at [213, 107] on div "home_2 Start point plus Welcome message block_bot_response Bot Response AI Assi…" at bounding box center [292, 182] width 542 height 324
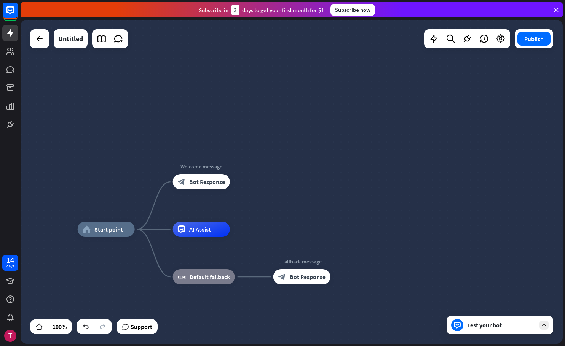
click at [285, 162] on div "home_2 Start point Welcome message block_bot_response Bot Response AI Assist bl…" at bounding box center [292, 182] width 542 height 324
click at [290, 155] on div "home_2 Start point Welcome message block_bot_response Bot Response AI Assist bl…" at bounding box center [292, 182] width 542 height 324
click at [282, 153] on div "home_2 Start point Welcome message block_bot_response Bot Response AI Assist bl…" at bounding box center [292, 182] width 542 height 324
drag, startPoint x: 268, startPoint y: 167, endPoint x: 276, endPoint y: 92, distance: 75.4
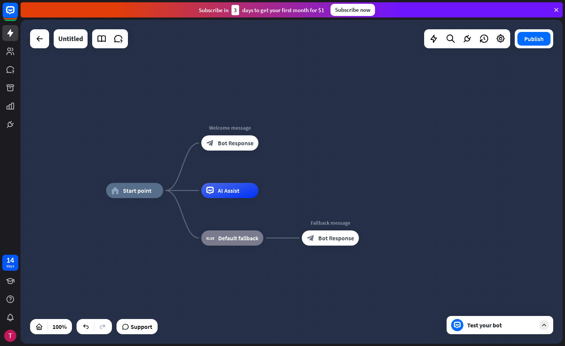
drag, startPoint x: 274, startPoint y: 179, endPoint x: 303, endPoint y: 141, distance: 47.6
click at [303, 141] on div "home_2 Start point Welcome message block_bot_response Bot Response AI Assist bl…" at bounding box center [292, 182] width 542 height 324
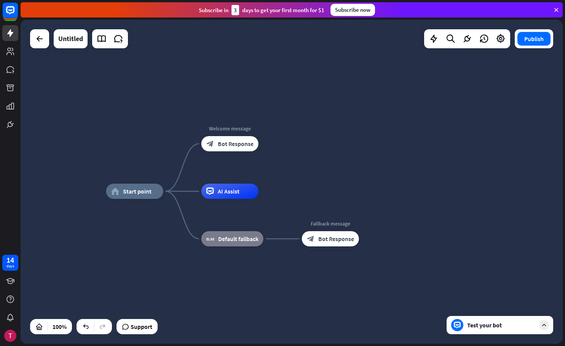
drag, startPoint x: 265, startPoint y: 131, endPoint x: 270, endPoint y: 121, distance: 11.6
click at [247, 128] on icon "more_horiz" at bounding box center [245, 127] width 6 height 6
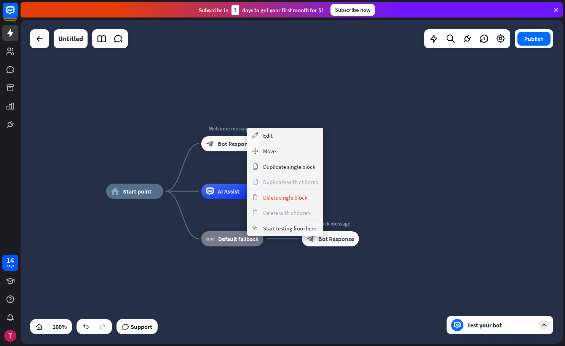
click at [366, 169] on div "home_2 Start point Welcome message block_bot_response Bot Response AI Assist bl…" at bounding box center [292, 182] width 542 height 324
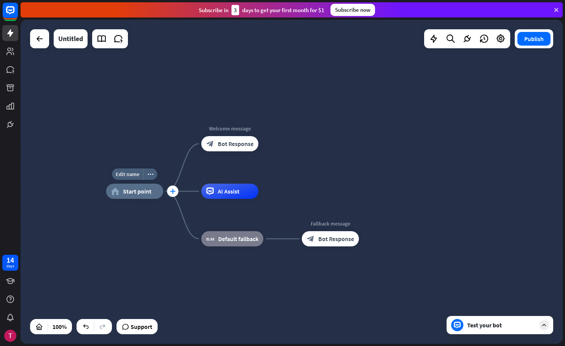
click at [177, 194] on div "plus" at bounding box center [172, 191] width 11 height 11
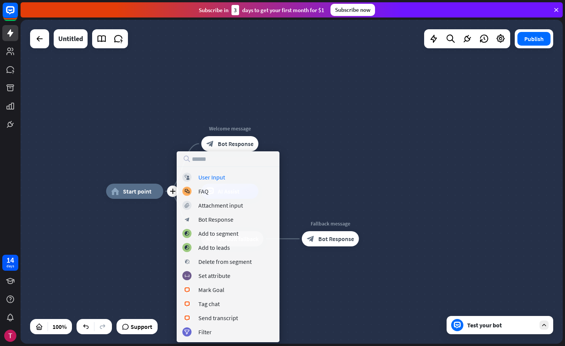
click at [285, 146] on div "plus home_2 Start point Welcome message block_bot_response Bot Response AI Assi…" at bounding box center [292, 182] width 542 height 324
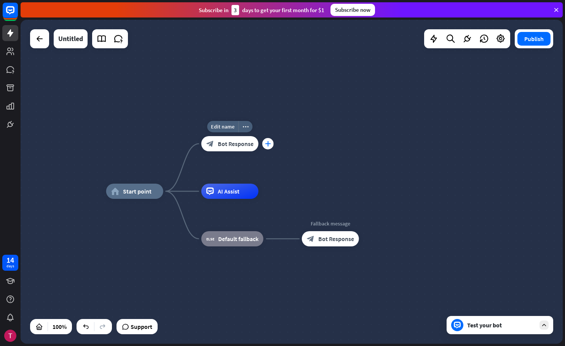
click at [266, 145] on icon "plus" at bounding box center [268, 143] width 6 height 5
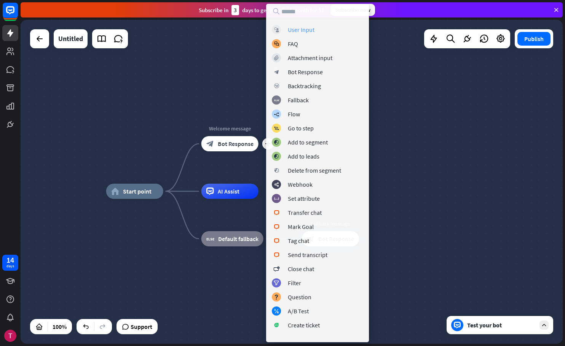
click at [313, 30] on div "User Input" at bounding box center [301, 30] width 27 height 8
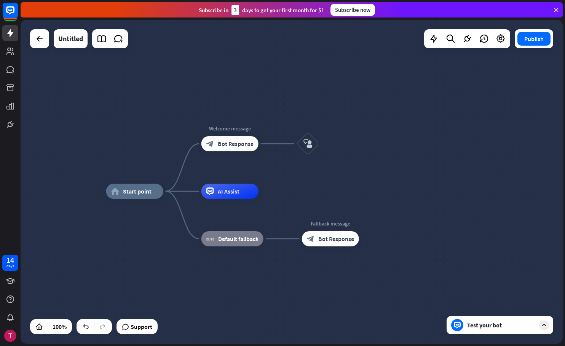
drag, startPoint x: 309, startPoint y: 146, endPoint x: 294, endPoint y: 86, distance: 61.5
click at [294, 86] on div "home_2 Start point Welcome message block_bot_response Bot Response block_user_i…" at bounding box center [292, 182] width 542 height 324
click at [314, 143] on div "block_user_input" at bounding box center [307, 143] width 23 height 23
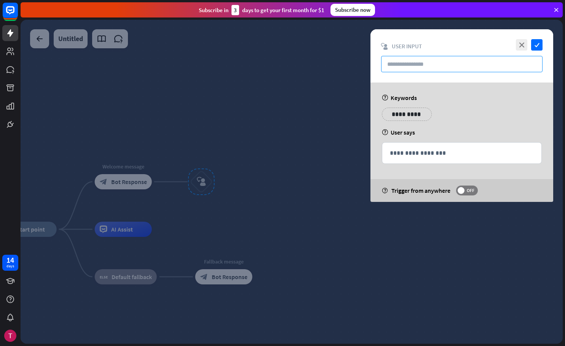
click at [417, 64] on input "text" at bounding box center [461, 64] width 161 height 16
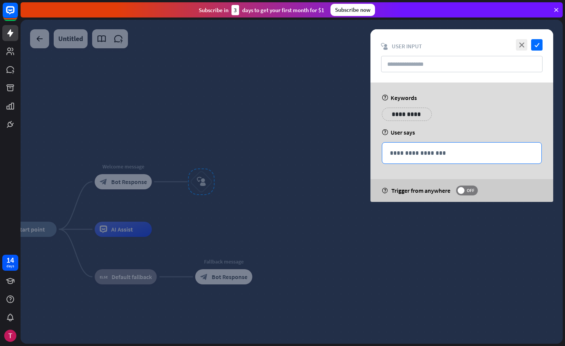
click at [456, 155] on p "**********" at bounding box center [462, 153] width 144 height 10
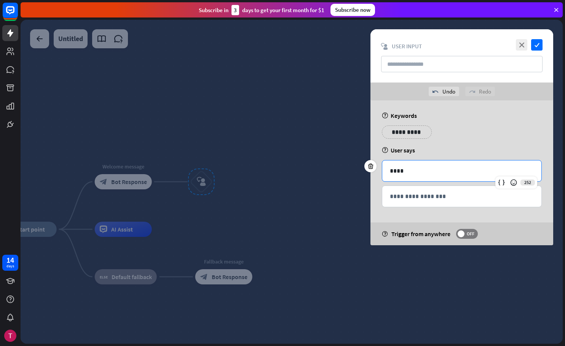
click at [463, 131] on div "**********" at bounding box center [461, 135] width 164 height 19
click at [408, 134] on p "**********" at bounding box center [406, 132] width 38 height 10
click at [498, 147] on div "help User says" at bounding box center [462, 150] width 160 height 8
click at [452, 135] on p "**********" at bounding box center [449, 132] width 30 height 10
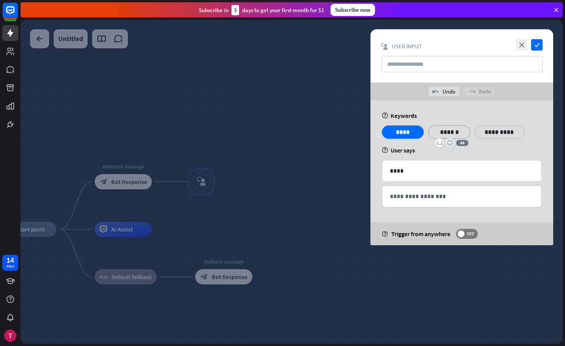
click at [504, 145] on div "**********" at bounding box center [461, 172] width 183 height 145
click at [504, 130] on p "**********" at bounding box center [499, 132] width 38 height 10
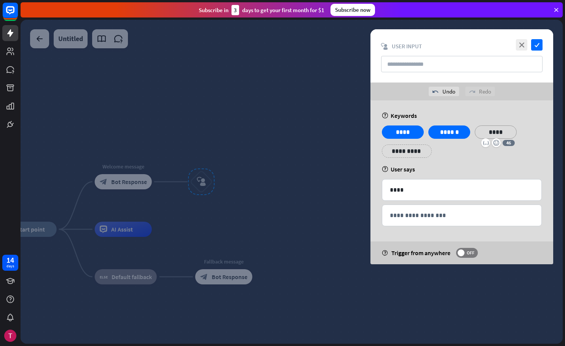
click at [476, 158] on div "**********" at bounding box center [461, 145] width 164 height 38
click at [431, 237] on div "**********" at bounding box center [461, 182] width 183 height 164
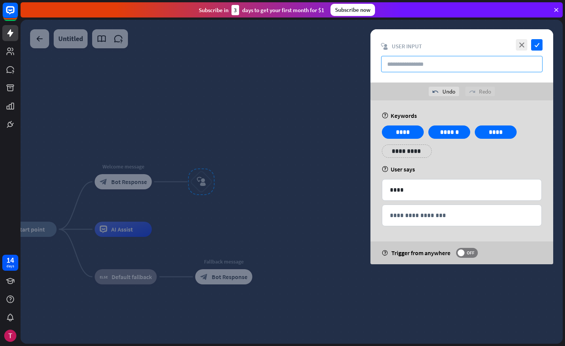
click at [409, 62] on input "text" at bounding box center [461, 64] width 161 height 16
type input "****"
click at [441, 240] on div "**********" at bounding box center [461, 182] width 183 height 164
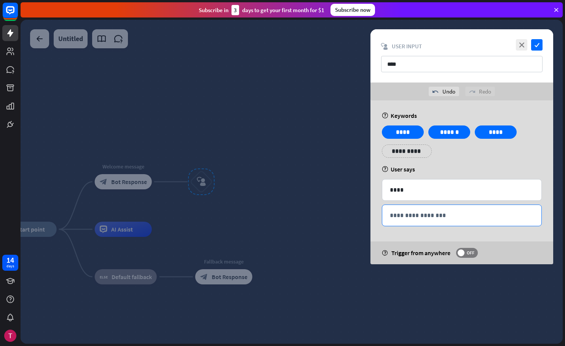
click at [420, 218] on p "**********" at bounding box center [462, 216] width 144 height 10
click at [410, 235] on div "**********" at bounding box center [461, 182] width 183 height 164
click at [420, 220] on p "**********" at bounding box center [462, 216] width 144 height 10
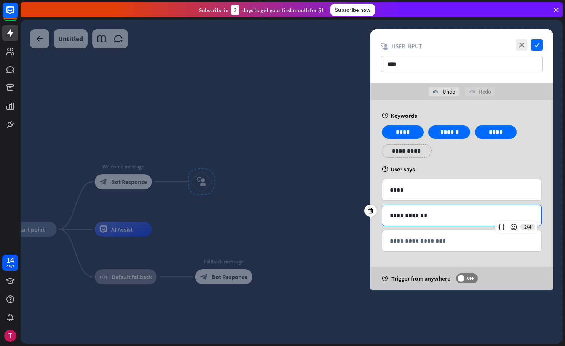
click at [439, 262] on div "**********" at bounding box center [461, 194] width 183 height 189
click at [468, 280] on span "OFF" at bounding box center [470, 278] width 12 height 6
click at [472, 281] on span at bounding box center [472, 278] width 7 height 7
click at [467, 306] on div at bounding box center [292, 182] width 542 height 324
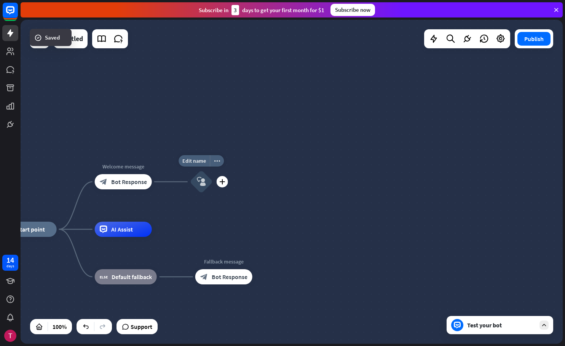
click at [206, 182] on div "block_user_input" at bounding box center [201, 181] width 23 height 23
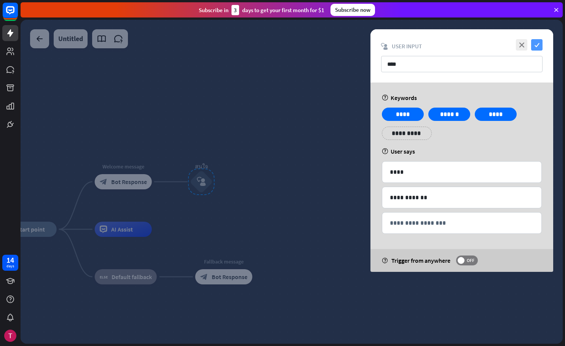
click at [539, 46] on icon "check" at bounding box center [536, 44] width 11 height 11
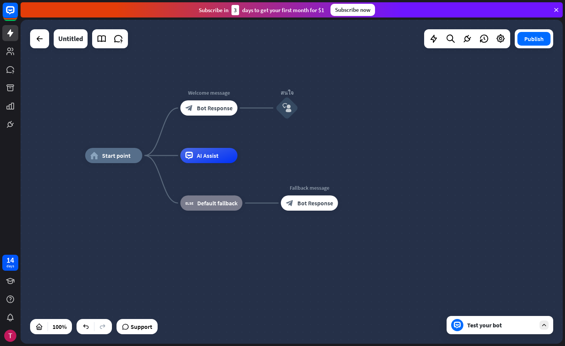
drag, startPoint x: 291, startPoint y: 204, endPoint x: 376, endPoint y: 133, distance: 110.5
click at [376, 133] on div "home_2 Start point Welcome message block_bot_response Bot Response สนใจ block_u…" at bounding box center [292, 182] width 542 height 324
drag, startPoint x: 290, startPoint y: 102, endPoint x: 286, endPoint y: 85, distance: 17.9
click at [286, 97] on div "Edit name more_horiz plus สนใจ block_user_input" at bounding box center [287, 108] width 23 height 23
drag, startPoint x: 288, startPoint y: 104, endPoint x: 271, endPoint y: 72, distance: 36.8
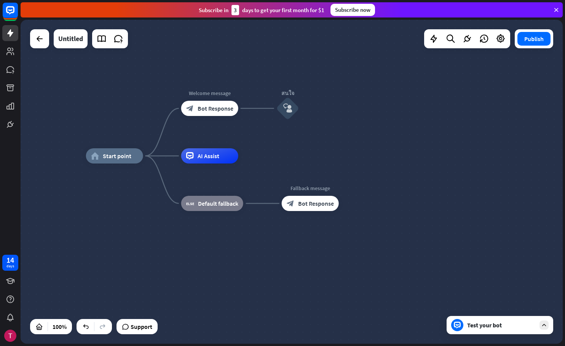
click at [271, 72] on div "home_2 Start point Welcome message block_bot_response Bot Response Edit name mo…" at bounding box center [292, 182] width 542 height 324
click at [247, 111] on icon "plus" at bounding box center [248, 108] width 6 height 5
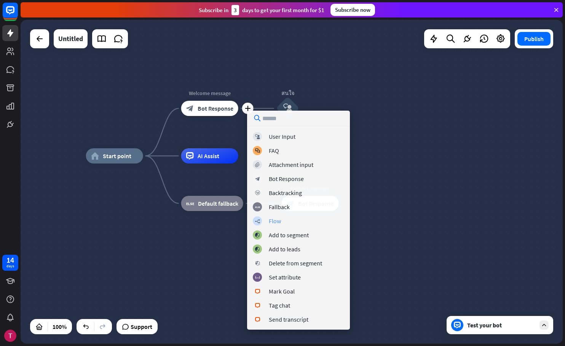
click at [268, 222] on div "builder_tree Flow" at bounding box center [298, 220] width 91 height 9
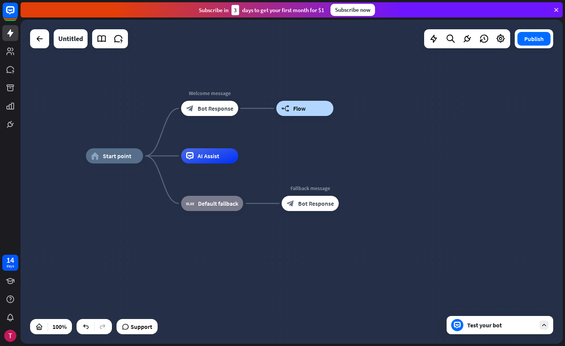
drag, startPoint x: 298, startPoint y: 113, endPoint x: 300, endPoint y: 75, distance: 38.5
click at [300, 75] on div "home_2 Start point Welcome message block_bot_response Bot Response Edit name mo…" at bounding box center [292, 182] width 542 height 324
drag, startPoint x: 282, startPoint y: 113, endPoint x: 278, endPoint y: 56, distance: 57.2
click at [278, 56] on div "home_2 Start point Welcome message block_bot_response Bot Response Edit name mo…" at bounding box center [292, 182] width 542 height 324
click at [317, 106] on div "builder_tree Flow" at bounding box center [304, 108] width 57 height 15
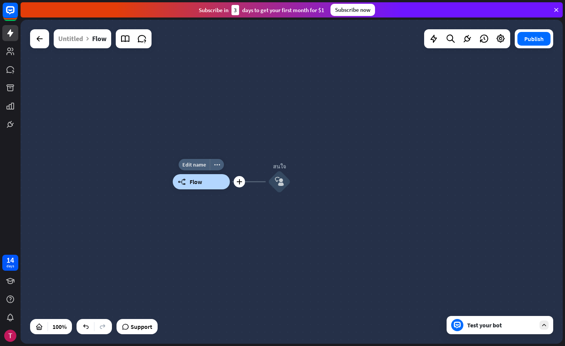
drag, startPoint x: 238, startPoint y: 184, endPoint x: 263, endPoint y: 184, distance: 25.1
click at [281, 185] on icon "block_user_input" at bounding box center [279, 181] width 9 height 9
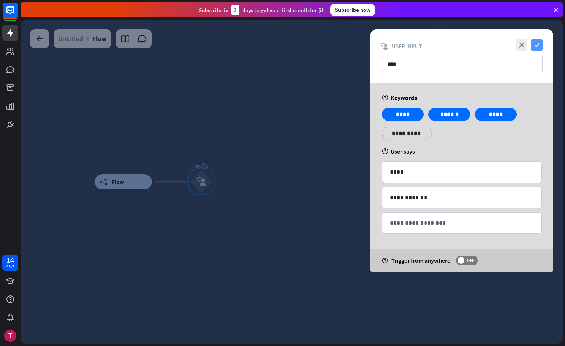
click at [535, 43] on icon "check" at bounding box center [536, 44] width 11 height 11
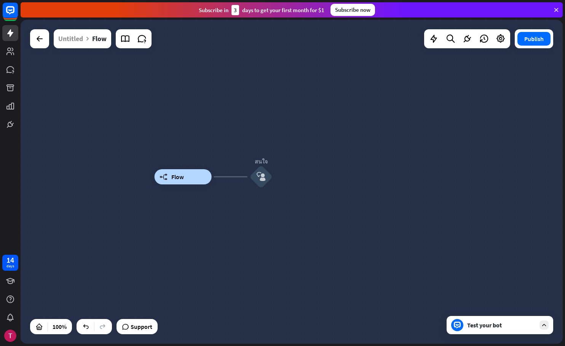
drag, startPoint x: 291, startPoint y: 121, endPoint x: 373, endPoint y: 114, distance: 82.5
click at [373, 114] on div "builder_tree Flow สนใจ block_user_input" at bounding box center [292, 182] width 542 height 324
click at [38, 43] on div at bounding box center [39, 38] width 15 height 15
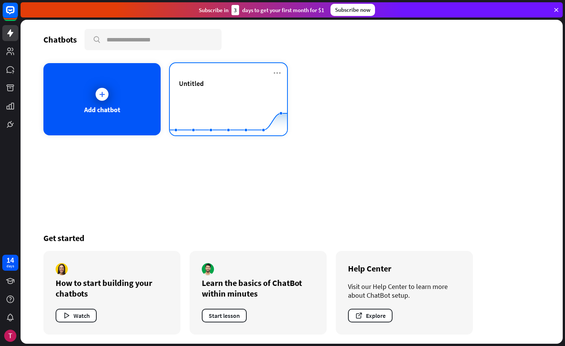
click at [219, 95] on rect at bounding box center [228, 117] width 117 height 48
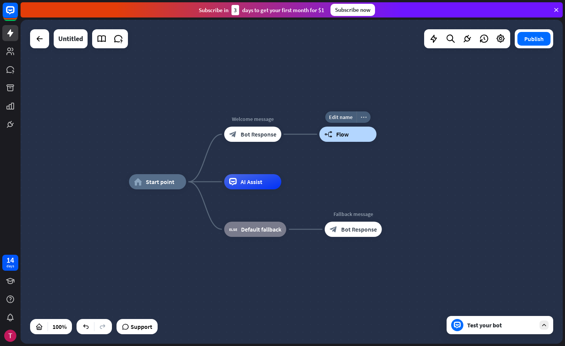
click at [360, 120] on div "more_horiz" at bounding box center [363, 116] width 14 height 11
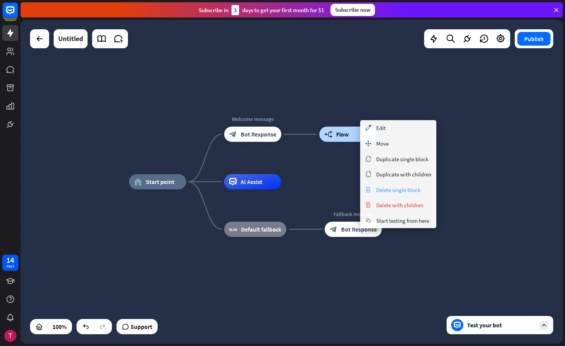
click at [425, 194] on div "trash Delete single block" at bounding box center [398, 189] width 76 height 15
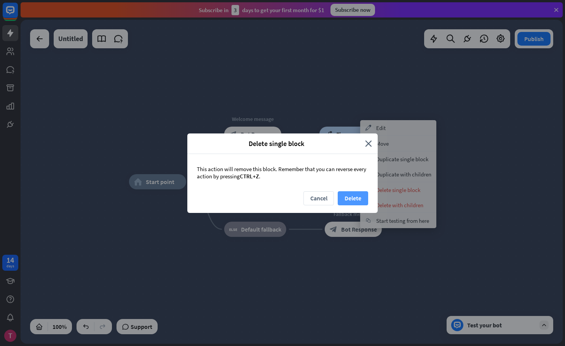
click at [355, 197] on button "Delete" at bounding box center [352, 198] width 30 height 14
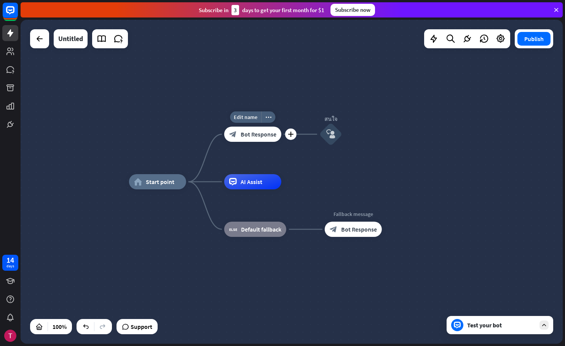
click at [272, 136] on span "Bot Response" at bounding box center [258, 134] width 36 height 8
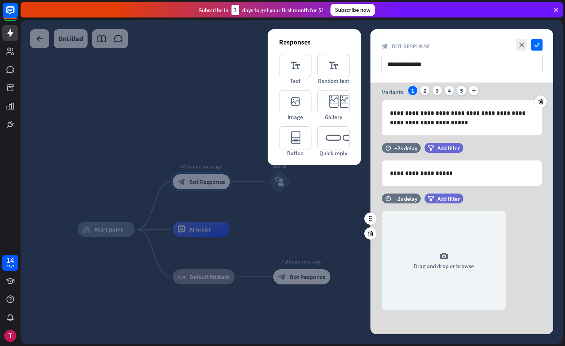
scroll to position [31, 0]
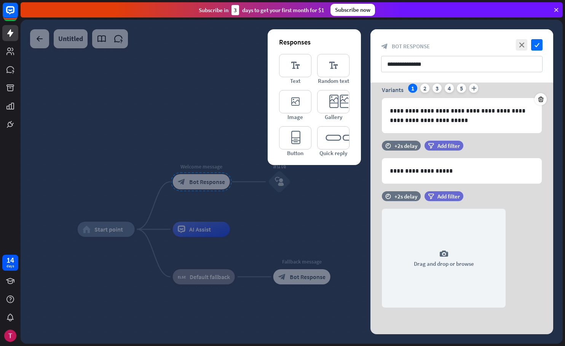
click at [223, 111] on div at bounding box center [292, 182] width 542 height 324
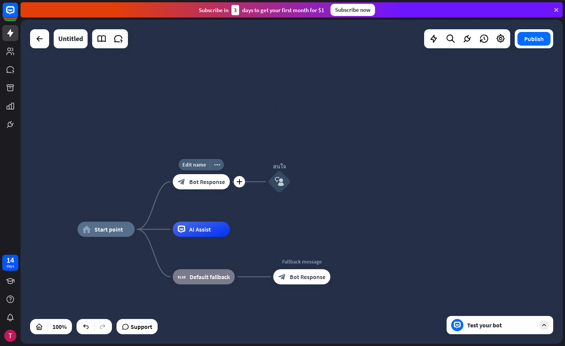
click at [214, 189] on div "block_bot_response Bot Response" at bounding box center [201, 181] width 57 height 15
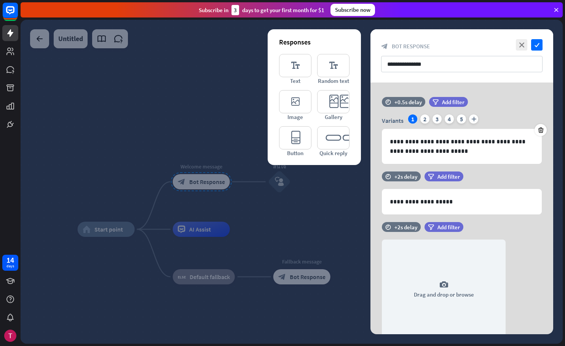
click at [206, 134] on div at bounding box center [292, 182] width 542 height 324
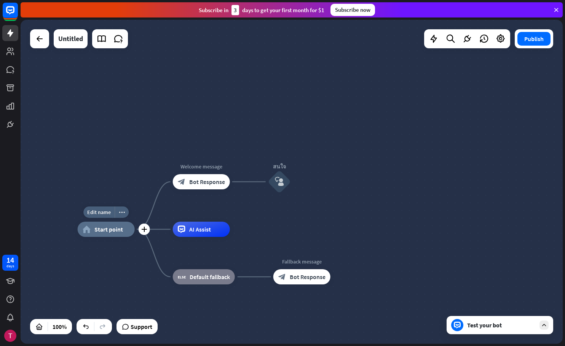
click at [117, 228] on span "Start point" at bounding box center [108, 230] width 29 height 8
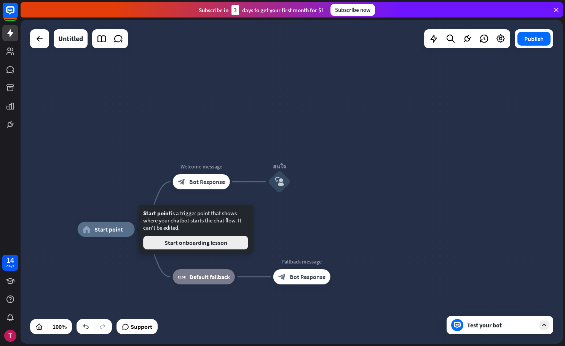
click at [210, 245] on button "Start onboarding lesson" at bounding box center [195, 243] width 105 height 14
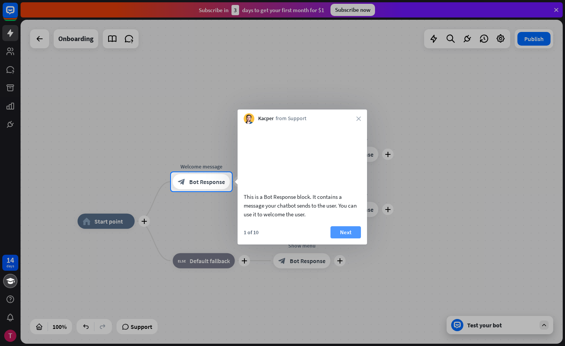
click at [342, 239] on button "Next" at bounding box center [345, 232] width 30 height 12
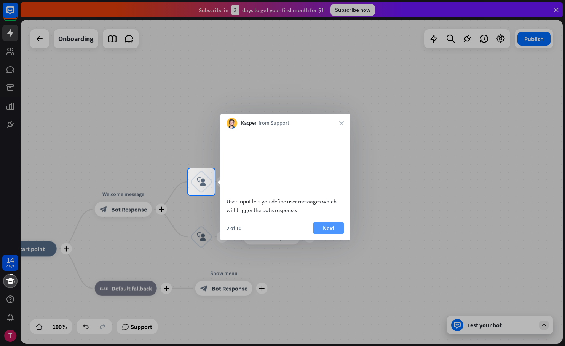
click at [334, 234] on button "Next" at bounding box center [328, 228] width 30 height 12
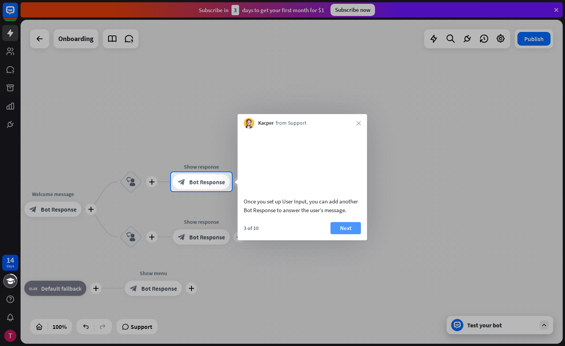
click at [354, 234] on button "Next" at bounding box center [345, 228] width 30 height 12
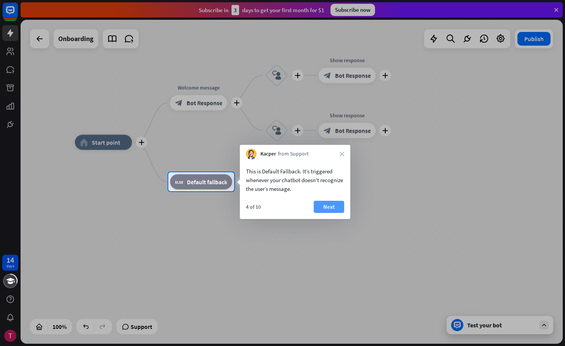
click at [341, 208] on button "Next" at bounding box center [328, 207] width 30 height 12
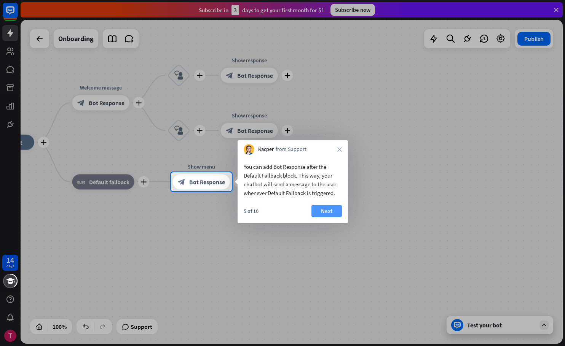
click at [339, 212] on button "Next" at bounding box center [326, 211] width 30 height 12
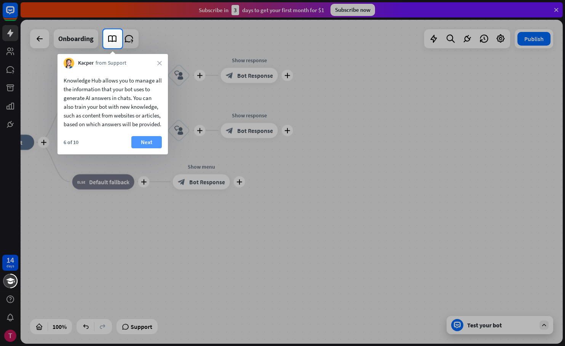
click at [150, 148] on button "Next" at bounding box center [146, 142] width 30 height 12
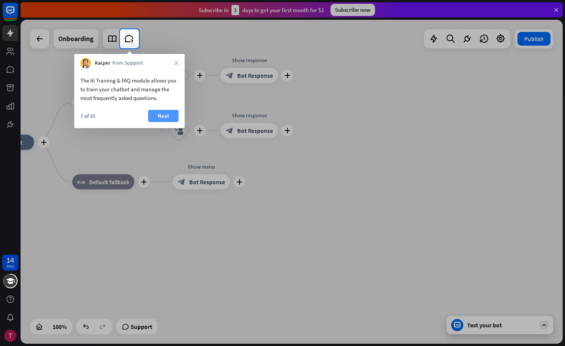
click at [157, 117] on button "Next" at bounding box center [163, 116] width 30 height 12
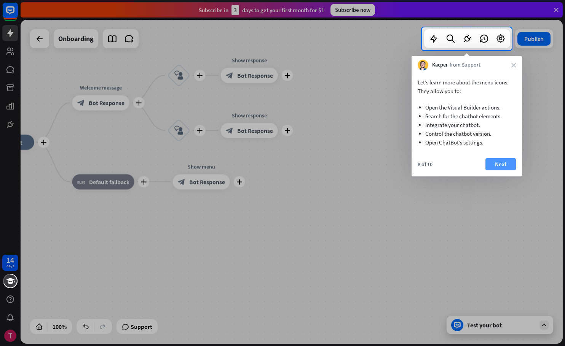
click at [496, 164] on button "Next" at bounding box center [500, 164] width 30 height 12
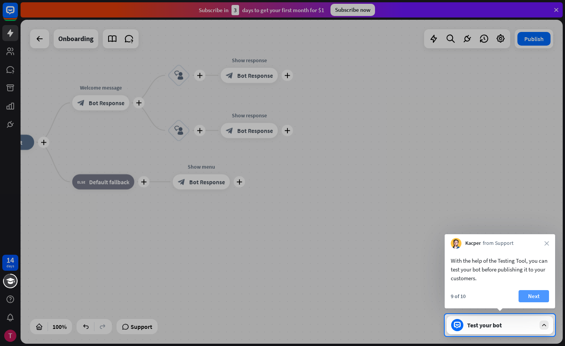
click at [540, 299] on button "Next" at bounding box center [533, 296] width 30 height 12
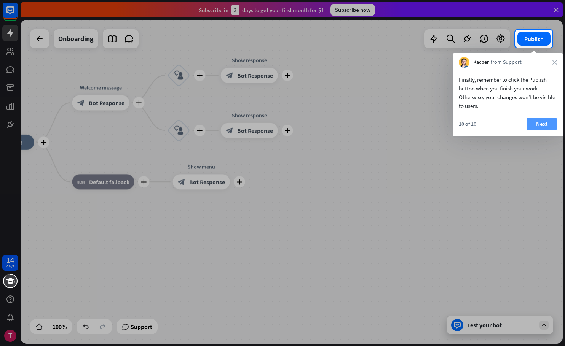
click at [539, 126] on button "Next" at bounding box center [541, 124] width 30 height 12
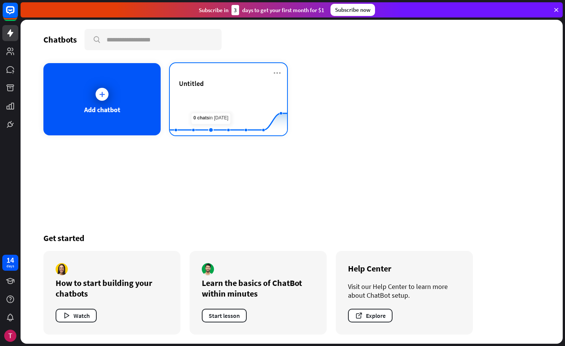
click at [211, 93] on rect at bounding box center [228, 117] width 117 height 48
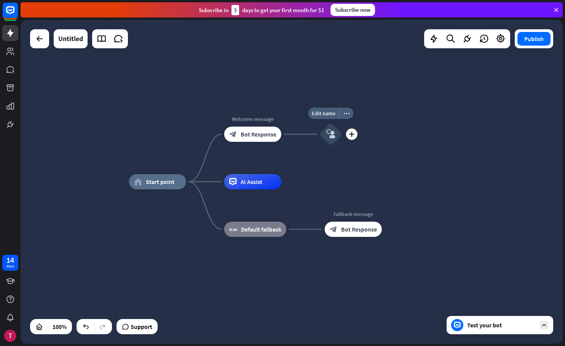
click at [323, 139] on div "block_user_input" at bounding box center [330, 134] width 23 height 23
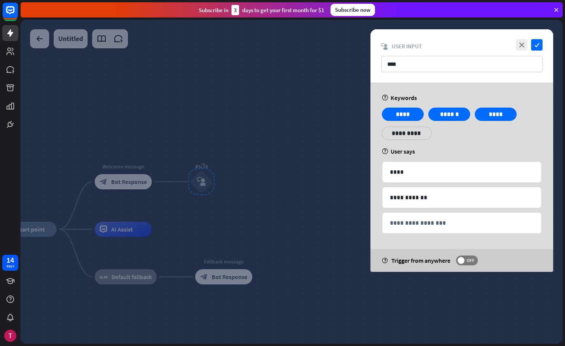
click at [274, 143] on div at bounding box center [292, 182] width 542 height 324
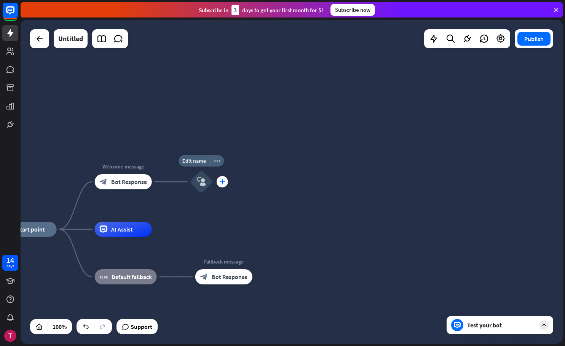
click at [224, 183] on icon "plus" at bounding box center [222, 181] width 6 height 5
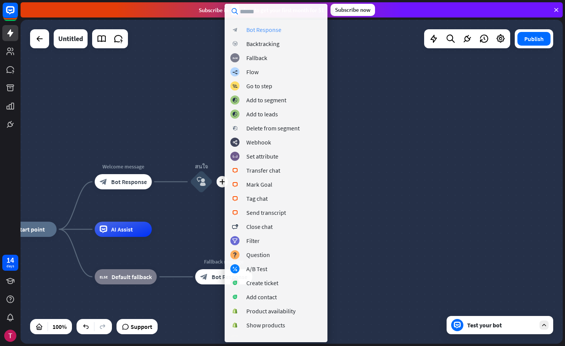
click at [277, 30] on div "Bot Response" at bounding box center [263, 30] width 35 height 8
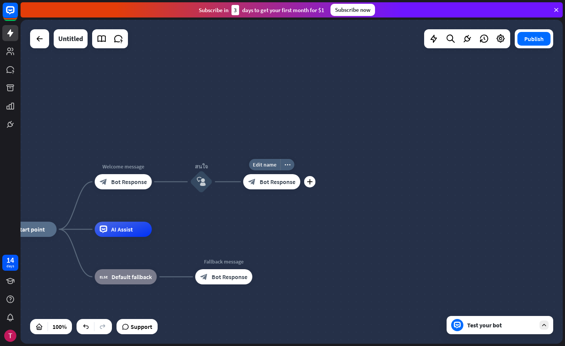
click at [275, 185] on span "Bot Response" at bounding box center [277, 182] width 36 height 8
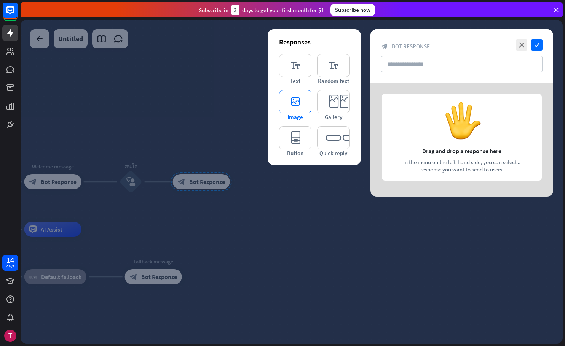
click at [303, 107] on icon "editor_image" at bounding box center [295, 101] width 32 height 23
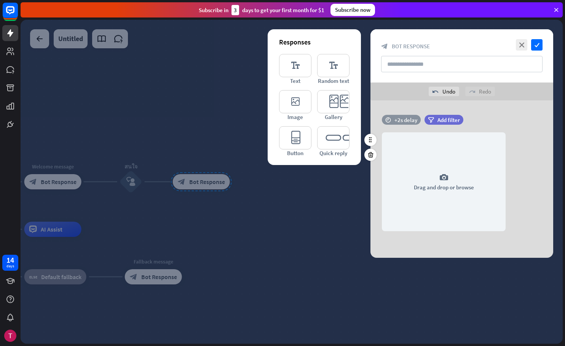
click at [404, 119] on div "+2s delay" at bounding box center [405, 119] width 23 height 7
click at [519, 143] on div "camera Drag and drop or browse" at bounding box center [461, 181] width 183 height 99
click at [480, 283] on div at bounding box center [292, 182] width 542 height 324
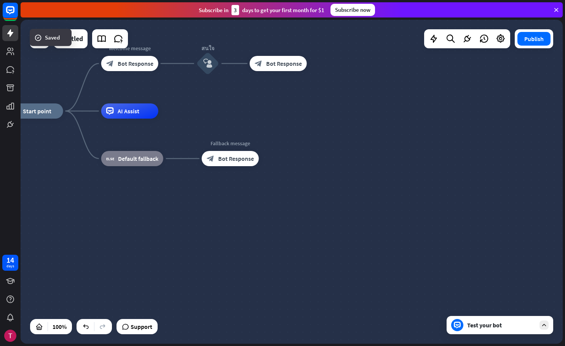
drag, startPoint x: 405, startPoint y: 236, endPoint x: 484, endPoint y: 138, distance: 125.8
click at [484, 138] on div "home_2 Start point Welcome message block_bot_response Bot Response สนใจ block_u…" at bounding box center [277, 273] width 542 height 324
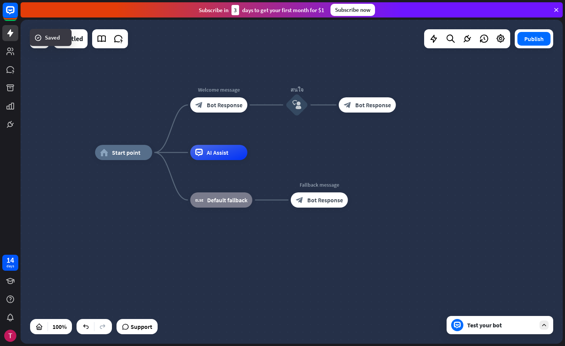
drag, startPoint x: 389, startPoint y: 142, endPoint x: 447, endPoint y: 180, distance: 69.4
click at [479, 184] on div "home_2 Start point Welcome message block_bot_response Bot Response สนใจ block_u…" at bounding box center [366, 315] width 542 height 324
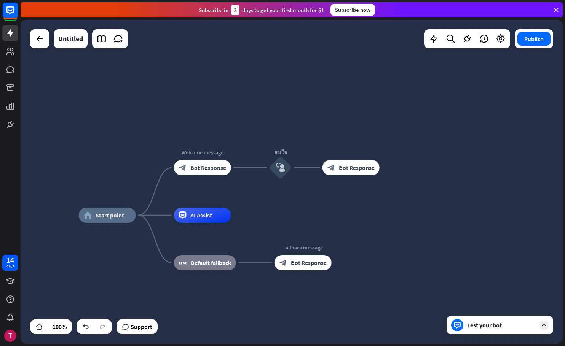
drag, startPoint x: 399, startPoint y: 223, endPoint x: 392, endPoint y: 243, distance: 21.8
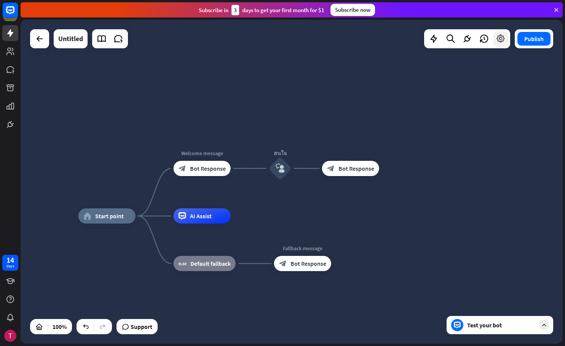
click at [500, 42] on icon at bounding box center [500, 39] width 10 height 10
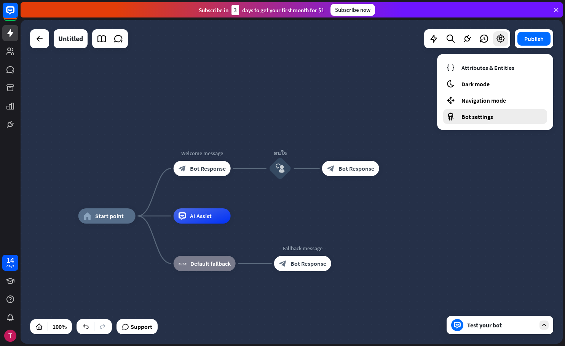
click at [485, 117] on span "Bot settings" at bounding box center [477, 117] width 32 height 8
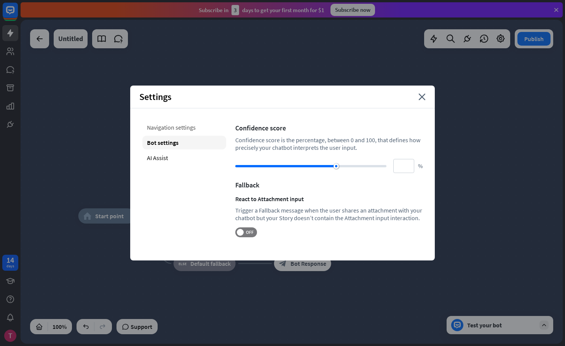
click at [184, 126] on div "Navigation settings" at bounding box center [184, 128] width 84 height 14
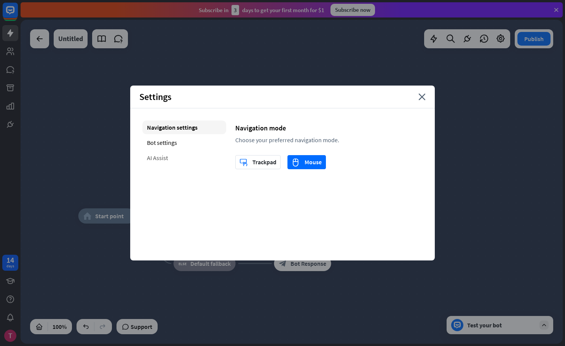
click at [171, 153] on div "AI Assist" at bounding box center [184, 158] width 84 height 14
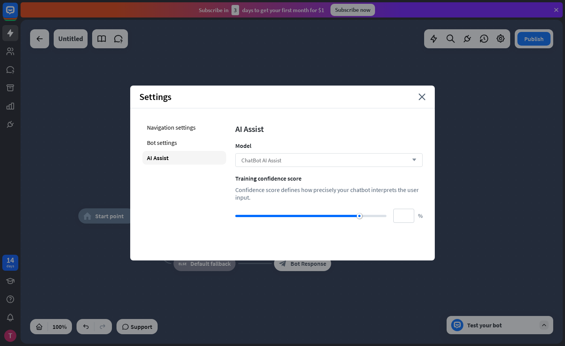
click at [318, 161] on div "ChatBot AI Assist arrow_down" at bounding box center [328, 160] width 187 height 14
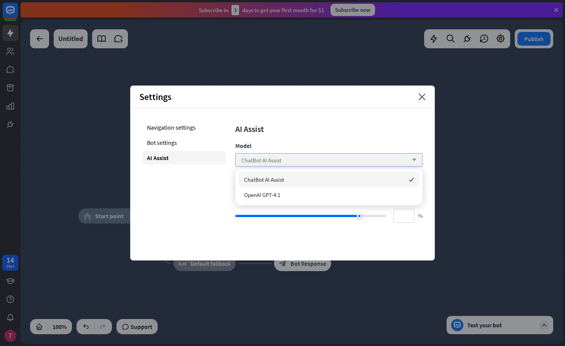
click at [318, 161] on div "ChatBot AI Assist arrow_down" at bounding box center [328, 160] width 187 height 14
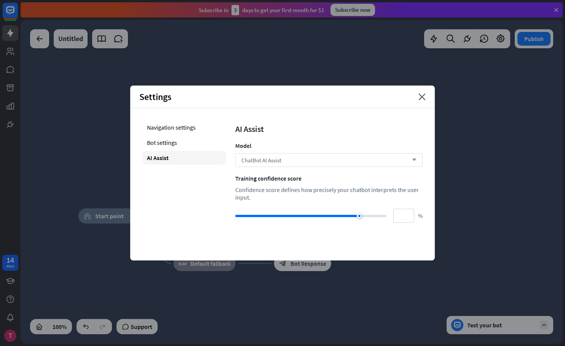
click at [318, 161] on div "ChatBot AI Assist arrow_down" at bounding box center [328, 160] width 187 height 14
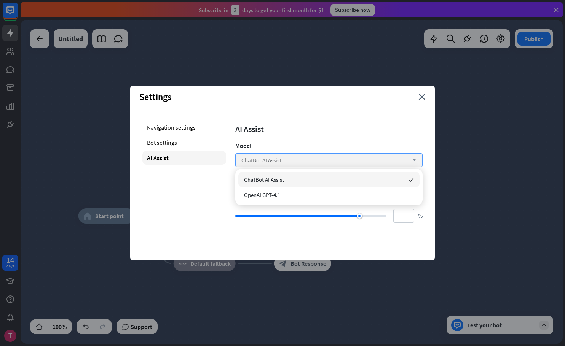
click at [318, 161] on div "ChatBot AI Assist arrow_down" at bounding box center [328, 160] width 187 height 14
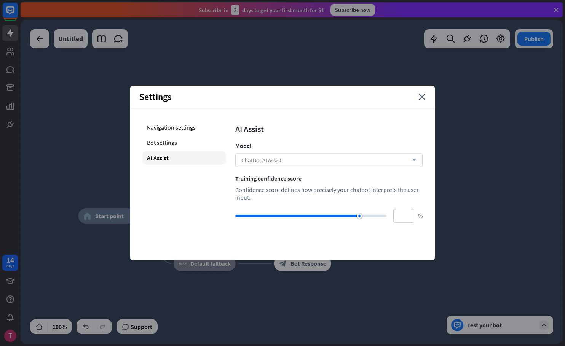
click at [302, 159] on div "ChatBot AI Assist arrow_down" at bounding box center [328, 160] width 187 height 14
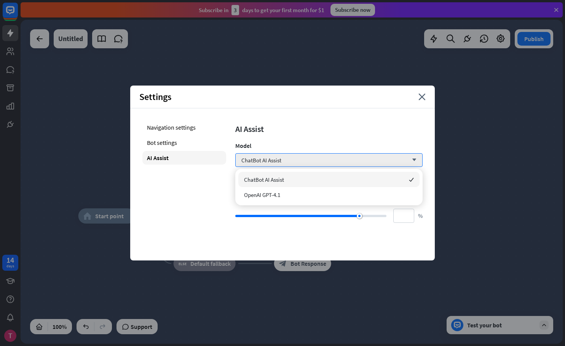
click at [315, 143] on div "Model" at bounding box center [328, 146] width 187 height 8
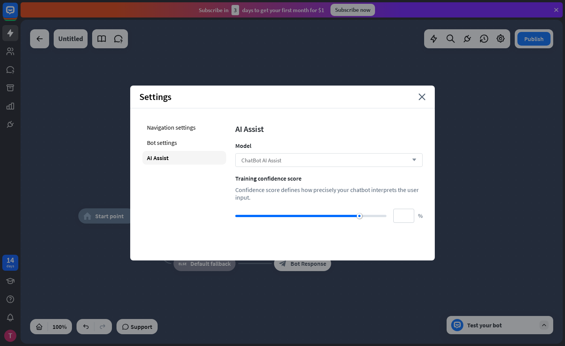
click at [338, 164] on div "ChatBot AI Assist arrow_down" at bounding box center [328, 160] width 187 height 14
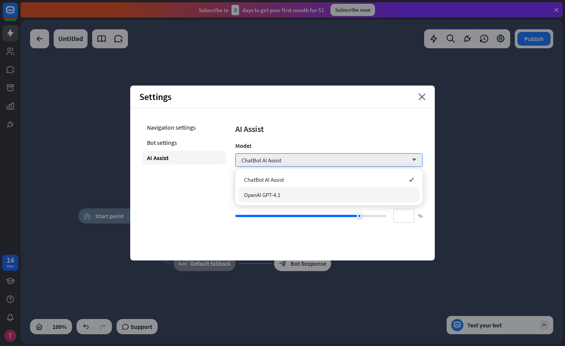
click at [288, 240] on div "Settings close Navigation settings Bot settings AI Assist AI Assist Model ChatB…" at bounding box center [282, 173] width 304 height 175
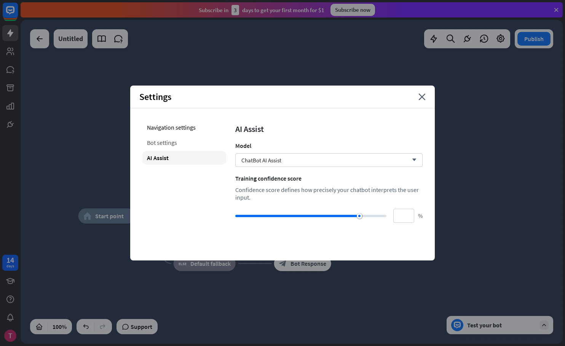
click at [186, 146] on div "Bot settings" at bounding box center [184, 143] width 84 height 14
type input "**"
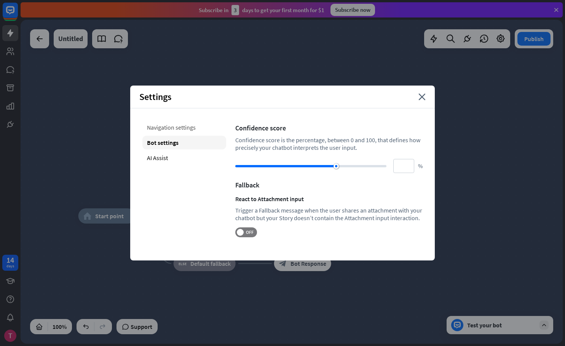
click at [178, 123] on div "Navigation settings" at bounding box center [184, 128] width 84 height 14
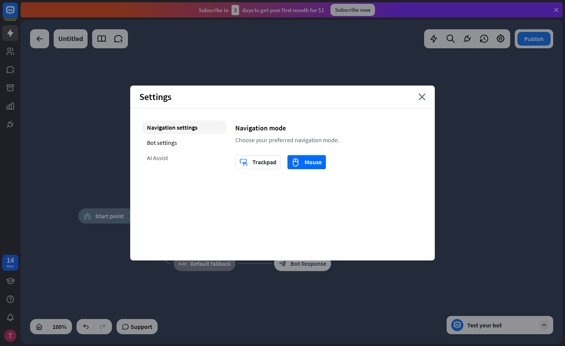
click at [156, 158] on div "AI Assist" at bounding box center [184, 158] width 84 height 14
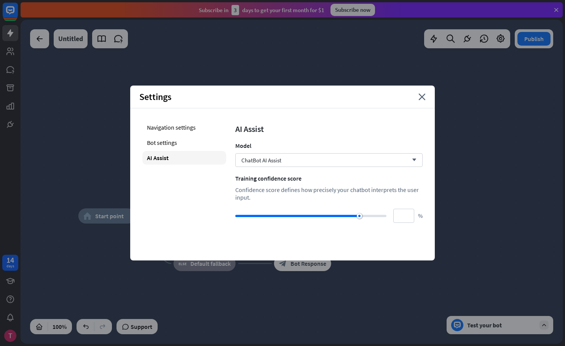
click at [428, 100] on div "Settings close" at bounding box center [282, 97] width 304 height 23
click at [421, 94] on icon "close" at bounding box center [421, 97] width 7 height 7
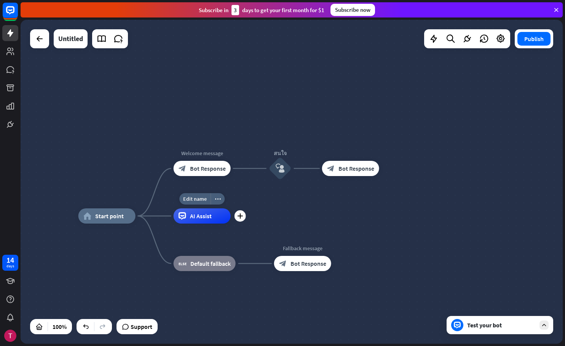
click at [218, 214] on div "AI Assist" at bounding box center [201, 215] width 57 height 15
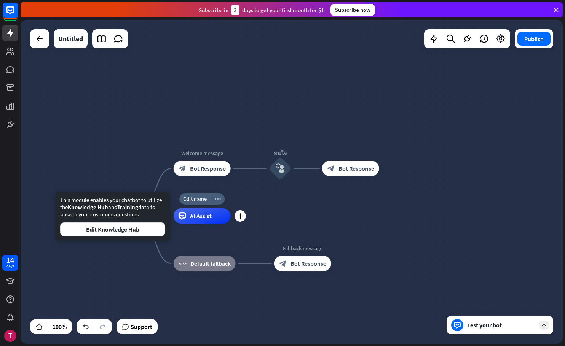
click at [218, 200] on icon "more_horiz" at bounding box center [218, 199] width 6 height 6
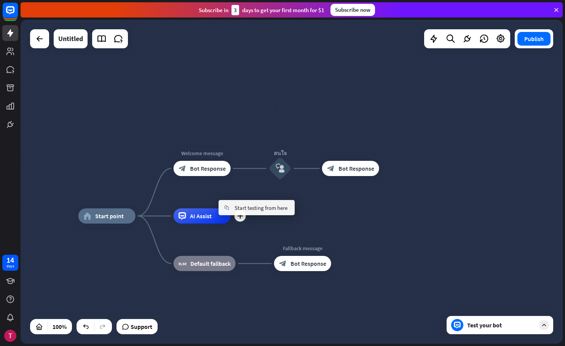
click at [177, 218] on div "AI Assist" at bounding box center [201, 215] width 57 height 15
click at [193, 197] on span "Edit name" at bounding box center [195, 199] width 24 height 7
click at [194, 219] on span "AI Assist" at bounding box center [201, 216] width 22 height 8
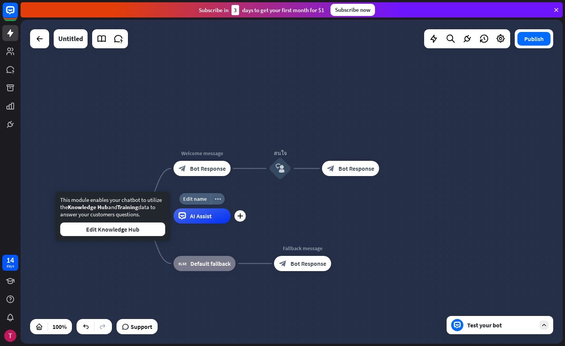
click at [208, 222] on div "AI Assist" at bounding box center [201, 215] width 57 height 15
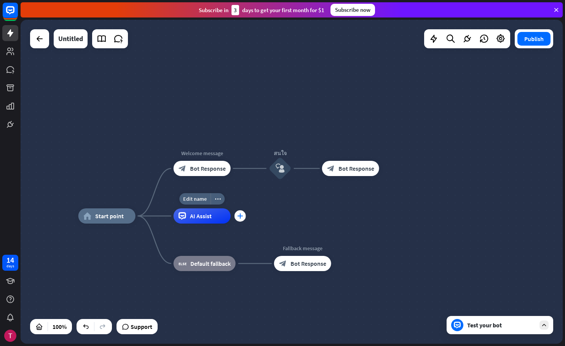
click at [241, 221] on div "plus" at bounding box center [239, 215] width 11 height 11
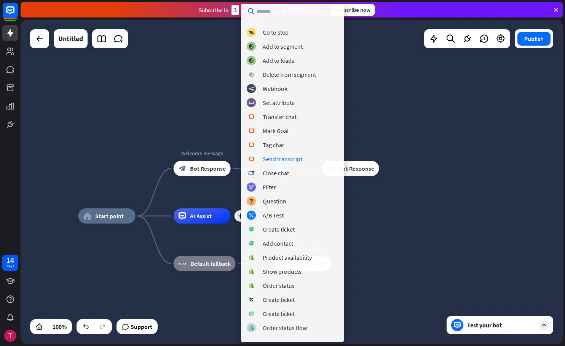
scroll to position [64, 0]
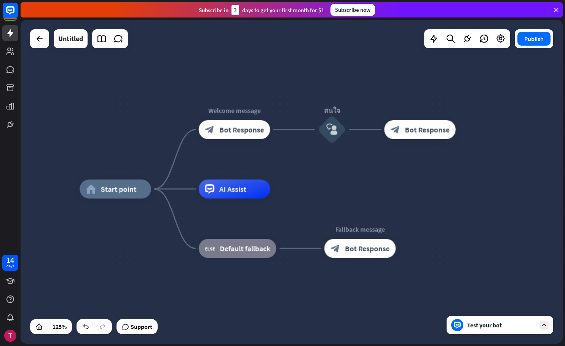
drag, startPoint x: 374, startPoint y: 173, endPoint x: 374, endPoint y: 188, distance: 15.6
click at [374, 188] on div "home_2 Start point Welcome message block_bot_response Bot Response สนใจ block_u…" at bounding box center [292, 182] width 542 height 324
